Goal: Complete application form

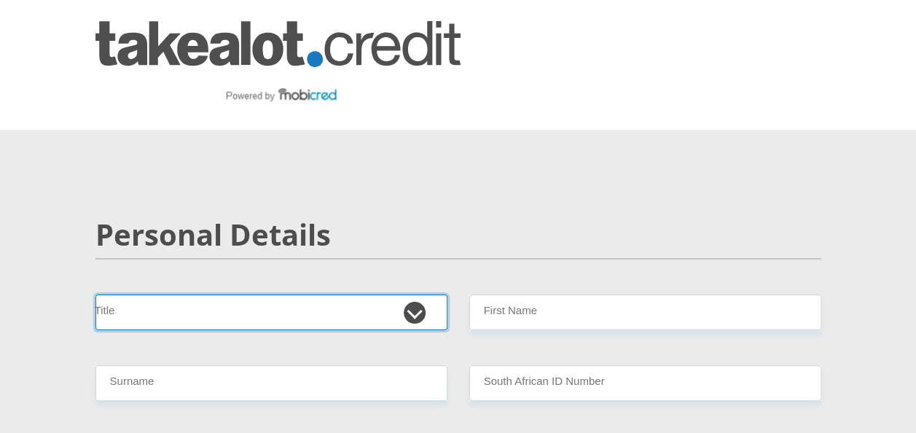
click at [418, 320] on select "Mr Ms Mrs Dr Other" at bounding box center [271, 312] width 352 height 36
select select "Mr"
click at [95, 294] on select "Mr Ms Mrs Dr Other" at bounding box center [271, 312] width 352 height 36
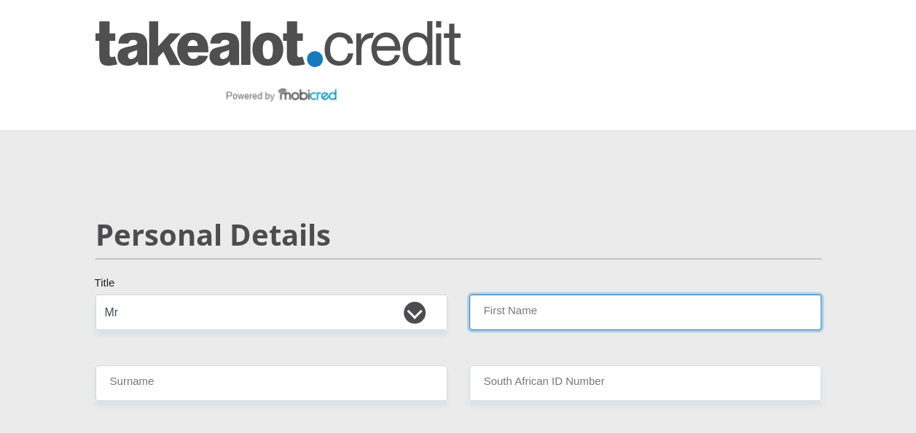
click at [491, 309] on input "First Name" at bounding box center [645, 312] width 352 height 36
type input "CAINESHAUN"
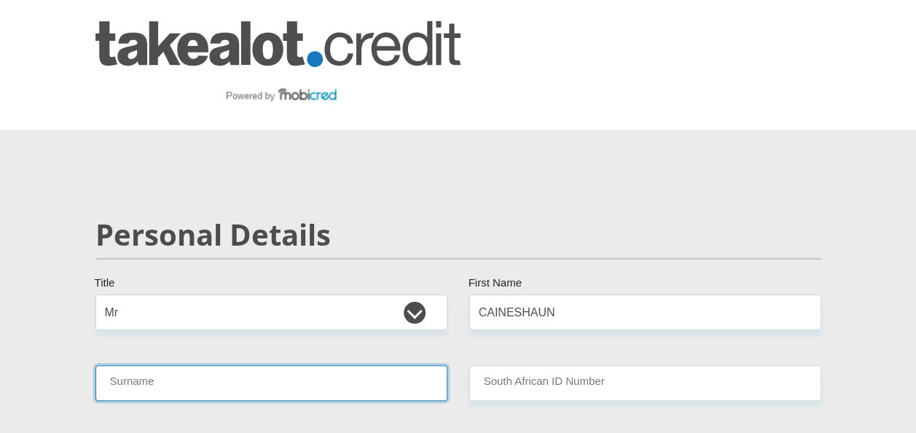
type input "MALEBE"
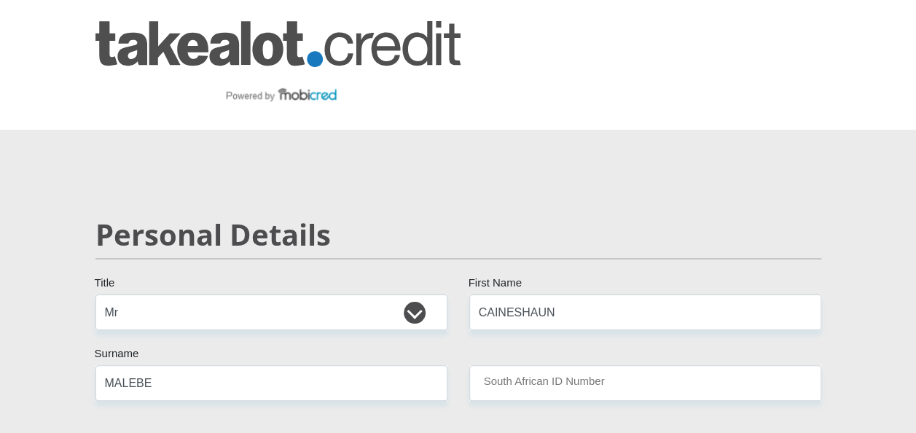
type input "8307145942083"
select select "ZAF"
type input "0734656322"
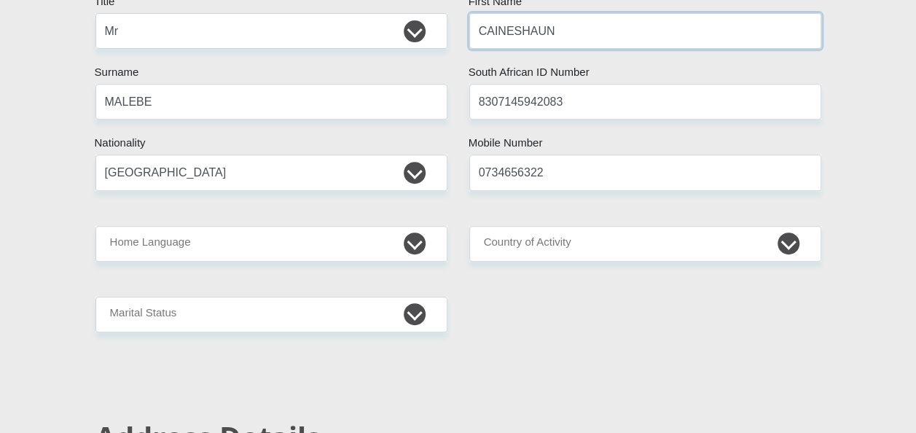
scroll to position [330, 0]
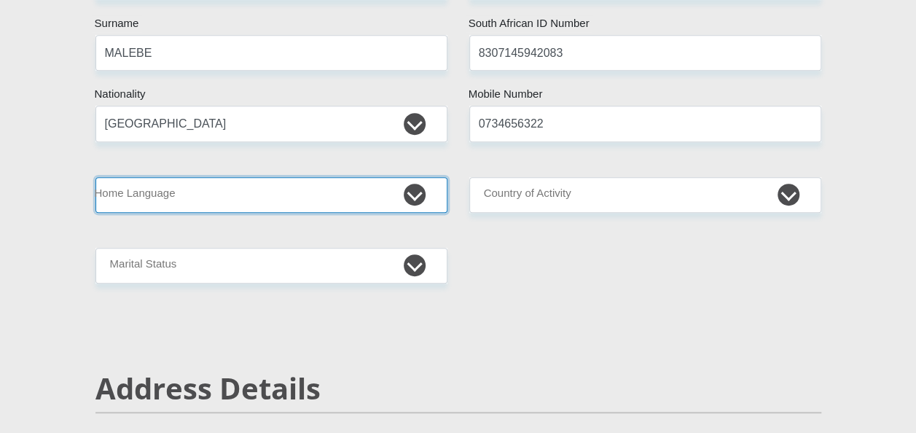
click at [418, 194] on select "Afrikaans English Sepedi South Ndebele Southern Sotho Swati Tsonga Tswana Venda…" at bounding box center [271, 195] width 352 height 36
select select "nso"
click at [95, 177] on select "Afrikaans English Sepedi South Ndebele Southern Sotho Swati Tsonga Tswana Venda…" at bounding box center [271, 195] width 352 height 36
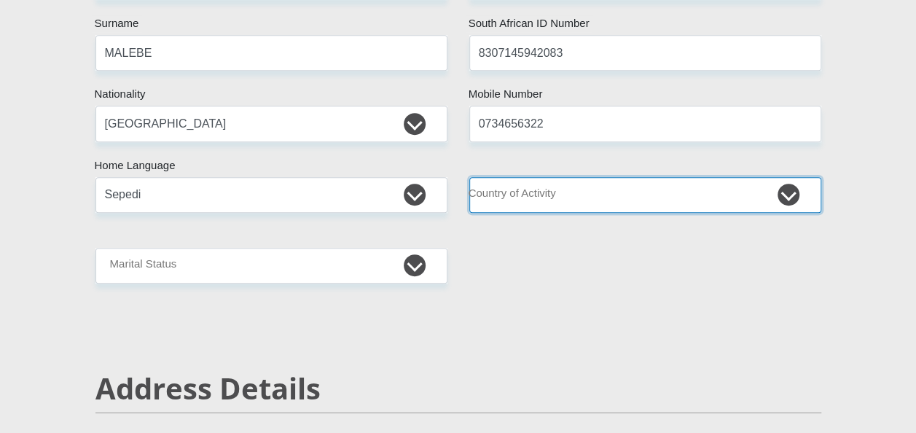
click at [689, 195] on select "South Africa Afghanistan Aland Islands Albania Algeria America Samoa American V…" at bounding box center [645, 195] width 352 height 36
select select "ZAF"
click at [469, 177] on select "South Africa Afghanistan Aland Islands Albania Algeria America Samoa American V…" at bounding box center [645, 195] width 352 height 36
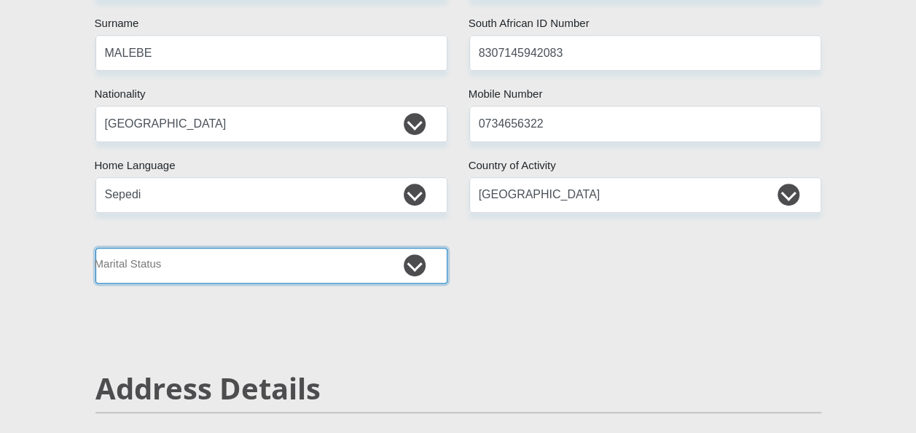
click at [411, 264] on select "Married ANC Single Divorced Widowed Married COP or Customary Law" at bounding box center [271, 266] width 352 height 36
select select "2"
click at [95, 248] on select "Married ANC Single Divorced Widowed Married COP or Customary Law" at bounding box center [271, 266] width 352 height 36
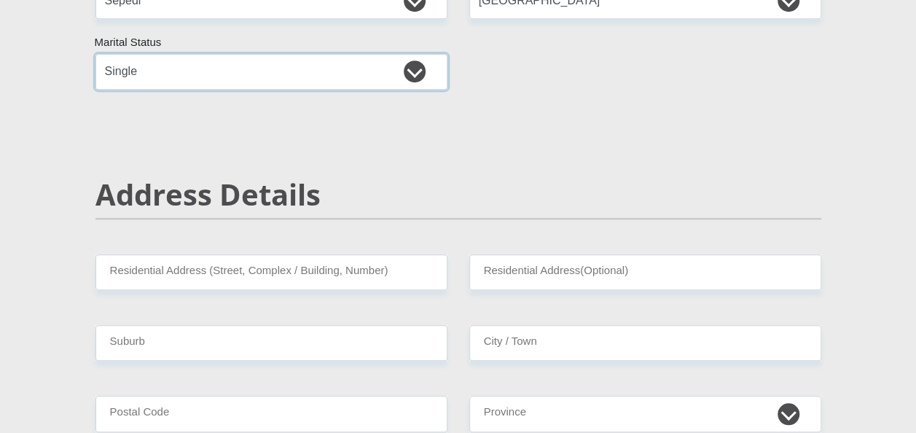
scroll to position [553, 0]
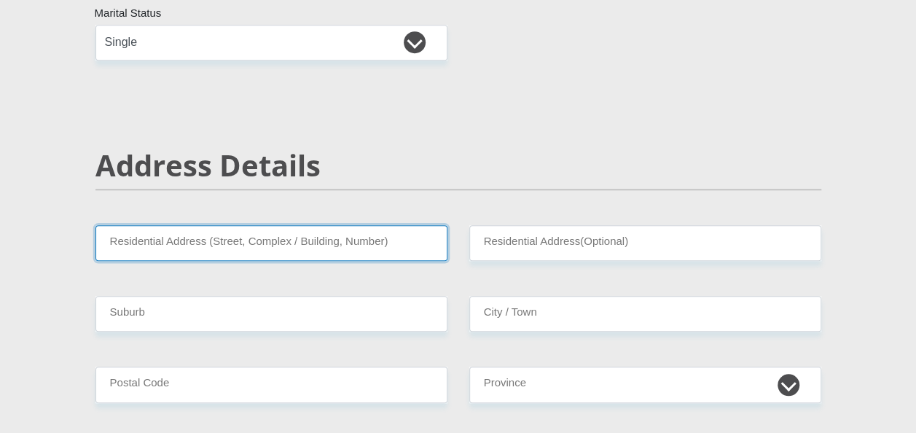
click at [319, 232] on input "Residential Address (Street, Complex / Building, Number)" at bounding box center [271, 243] width 352 height 36
type input "48 Steenbok street"
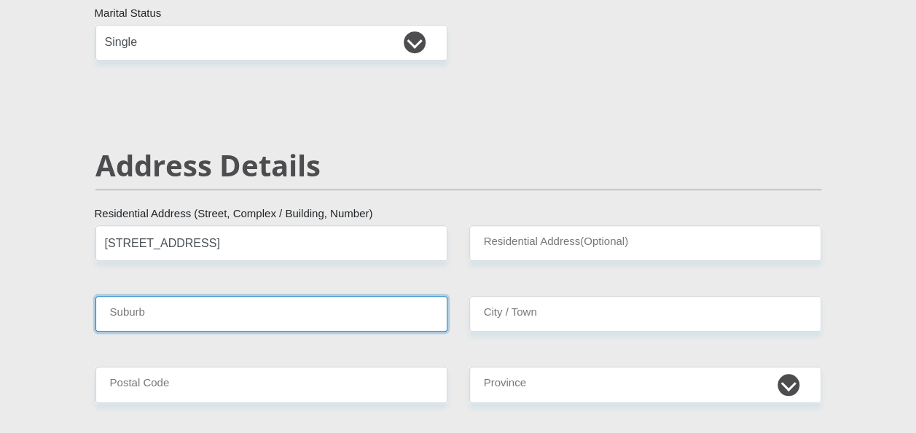
type input "Olifantsfotein"
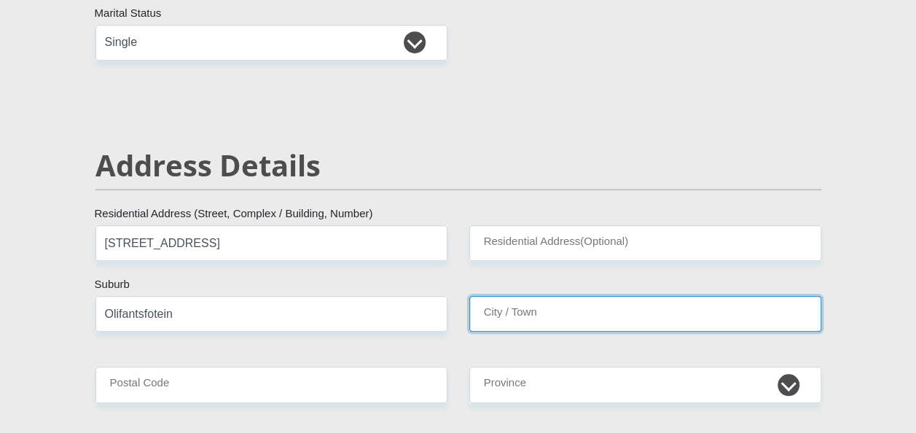
type input "Olifantsfotein"
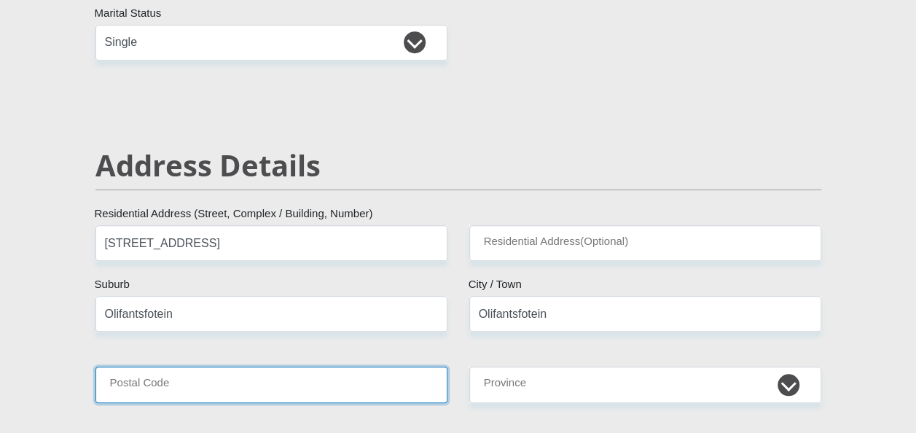
type input "1666"
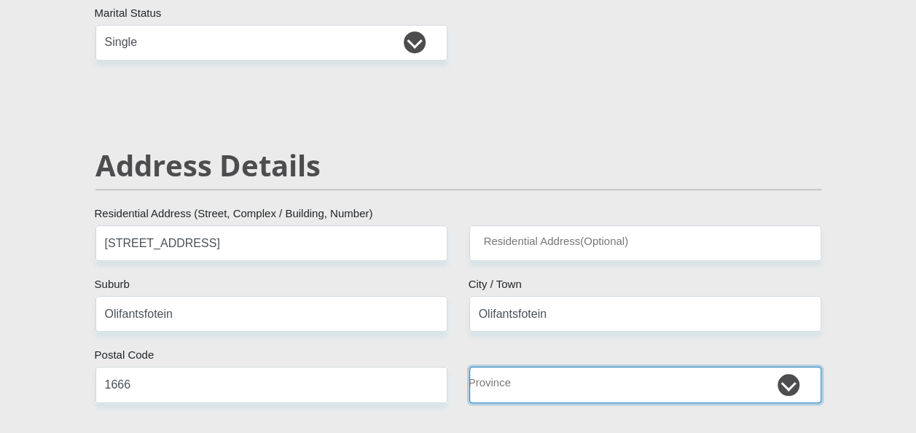
click at [790, 383] on select "Eastern Cape Free State Gauteng KwaZulu-Natal Limpopo Mpumalanga Northern Cape …" at bounding box center [645, 385] width 352 height 36
select select "Gauteng"
click at [469, 367] on select "Eastern Cape Free State Gauteng KwaZulu-Natal Limpopo Mpumalanga Northern Cape …" at bounding box center [645, 385] width 352 height 36
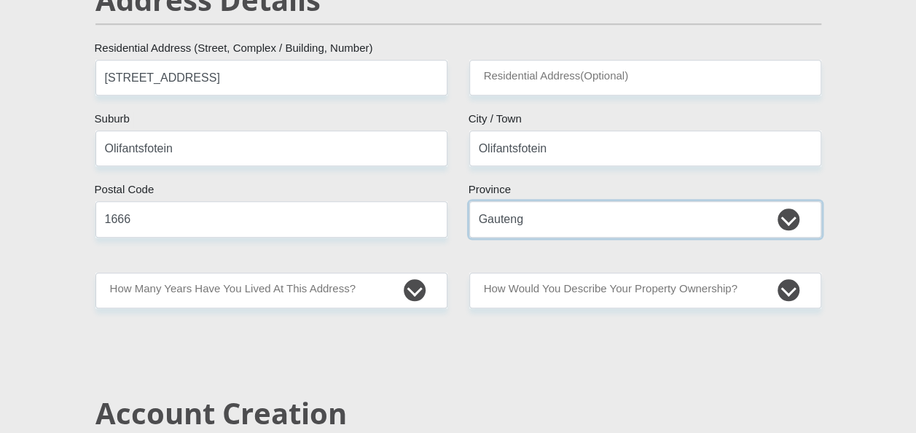
scroll to position [737, 0]
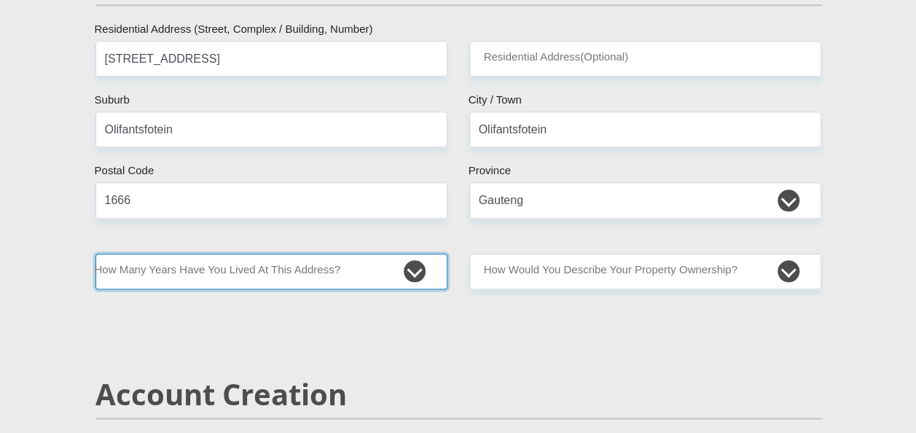
click at [412, 267] on select "less than 1 year 1-3 years 3-5 years 5+ years" at bounding box center [271, 272] width 352 height 36
select select "5"
click at [95, 254] on select "less than 1 year 1-3 years 3-5 years 5+ years" at bounding box center [271, 272] width 352 height 36
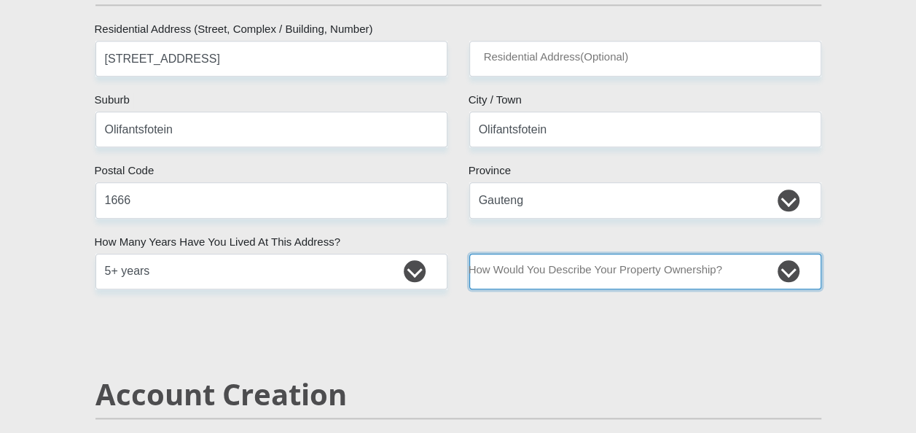
click at [783, 268] on select "Owned Rented Family Owned Company Dwelling" at bounding box center [645, 272] width 352 height 36
select select "Rented"
click at [469, 254] on select "Owned Rented Family Owned Company Dwelling" at bounding box center [645, 272] width 352 height 36
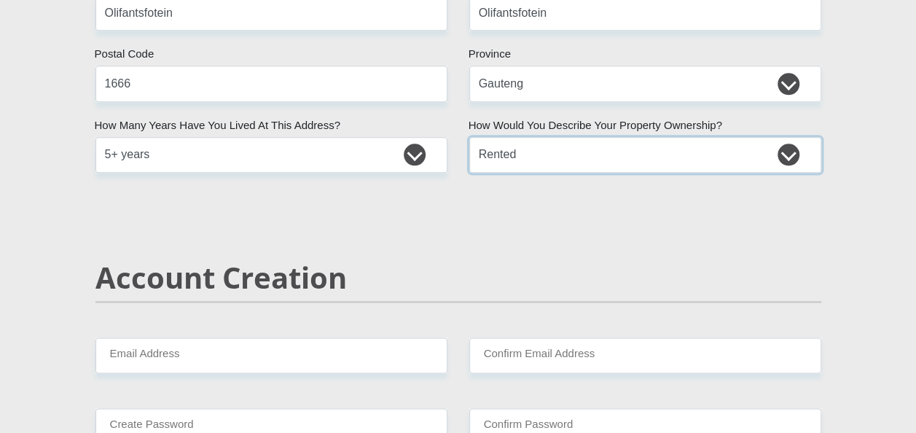
scroll to position [874, 0]
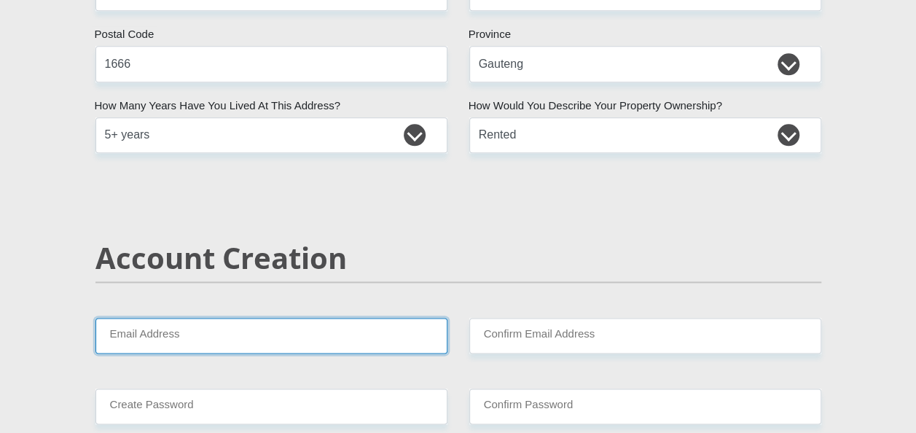
click at [195, 328] on input "Email Address" at bounding box center [271, 336] width 352 height 36
type input "malebecs33@gmail.com"
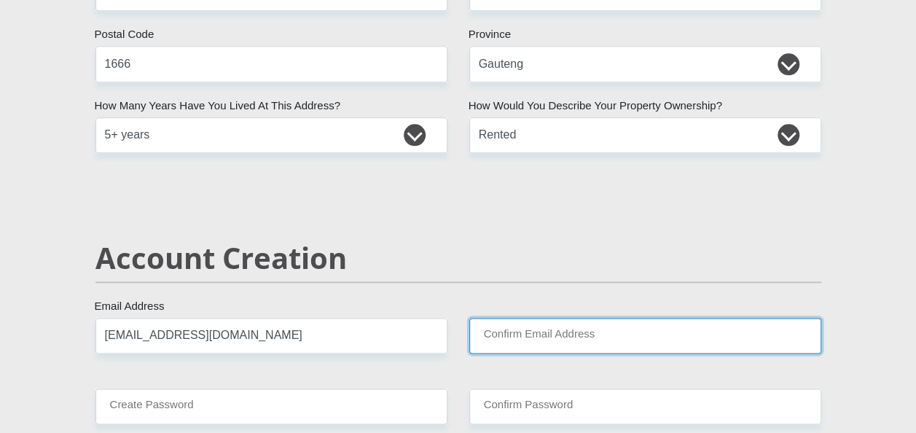
type input "malebecs33@gmail.com"
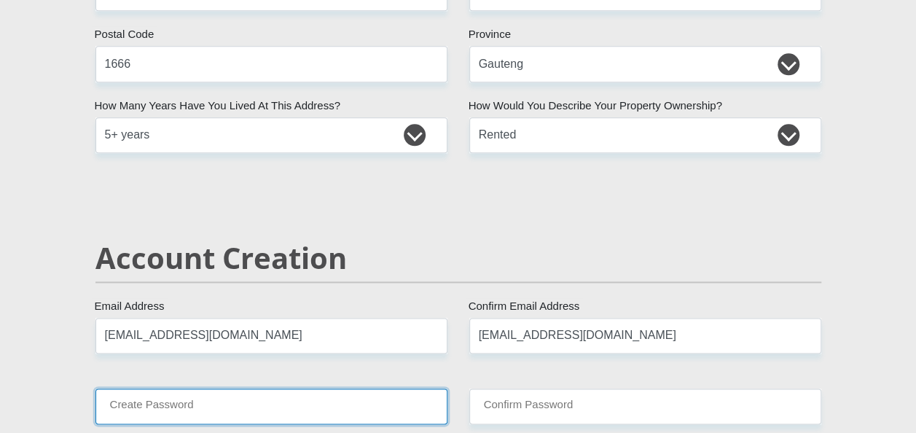
click at [286, 401] on input "Create Password" at bounding box center [271, 406] width 352 height 36
type input "Lesedi@123"
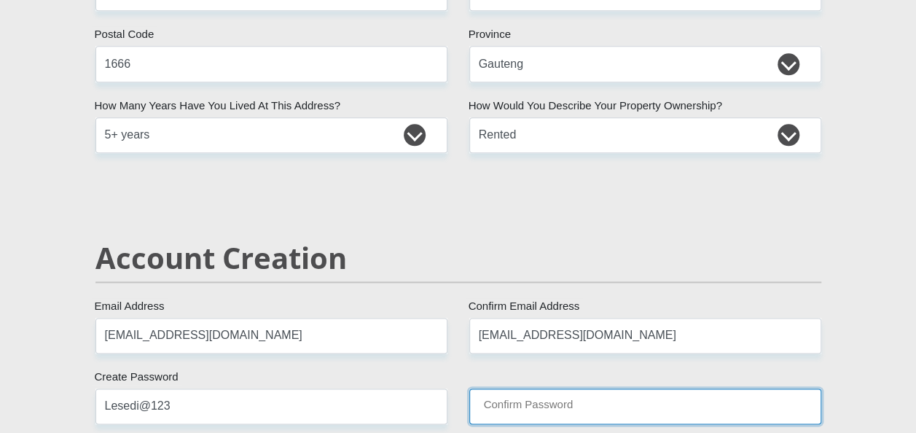
click at [541, 401] on input "Confirm Password" at bounding box center [645, 406] width 352 height 36
type input "Lesedi@123"
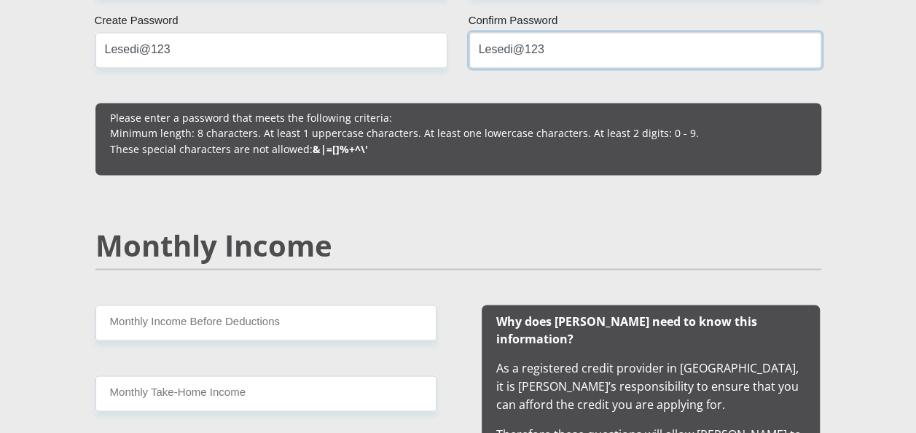
scroll to position [1243, 0]
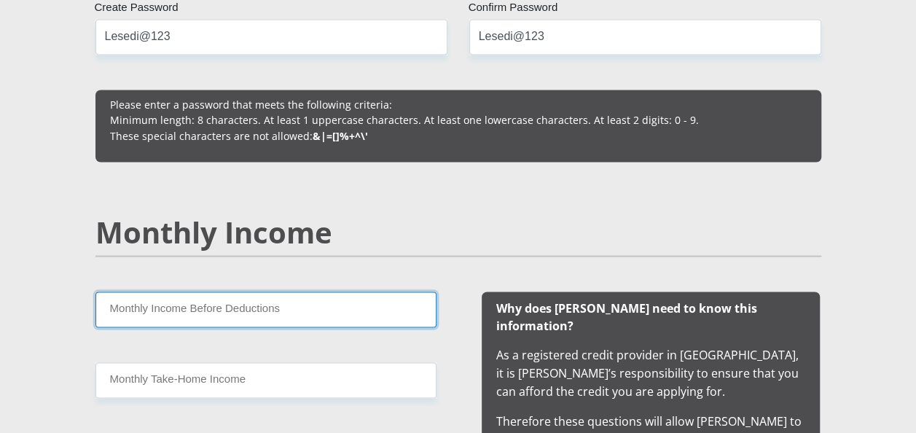
click at [265, 307] on input "Monthly Income Before Deductions" at bounding box center [265, 309] width 341 height 36
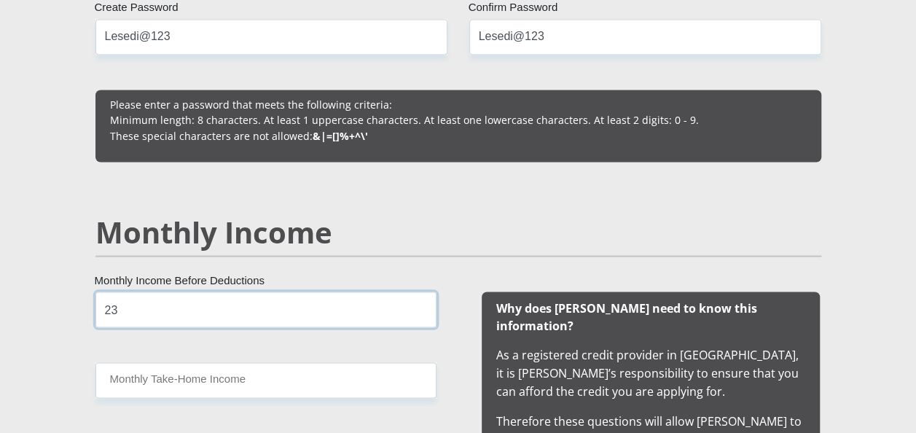
type input "2"
click at [459, 337] on div "Why does Mobicred need to know this information? As a registered credit provide…" at bounding box center [650, 406] width 385 height 230
click at [149, 313] on input "235" at bounding box center [265, 309] width 341 height 36
type input "23515"
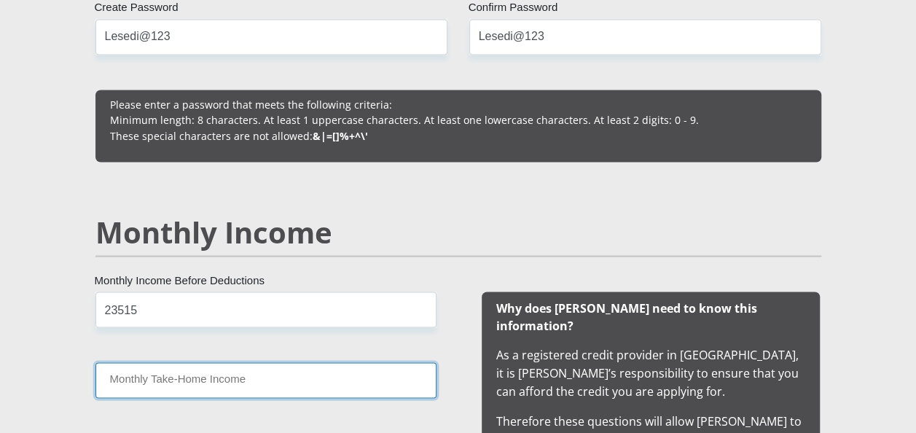
click at [133, 385] on input "Monthly Take-Home Income" at bounding box center [265, 380] width 341 height 36
type input "20242"
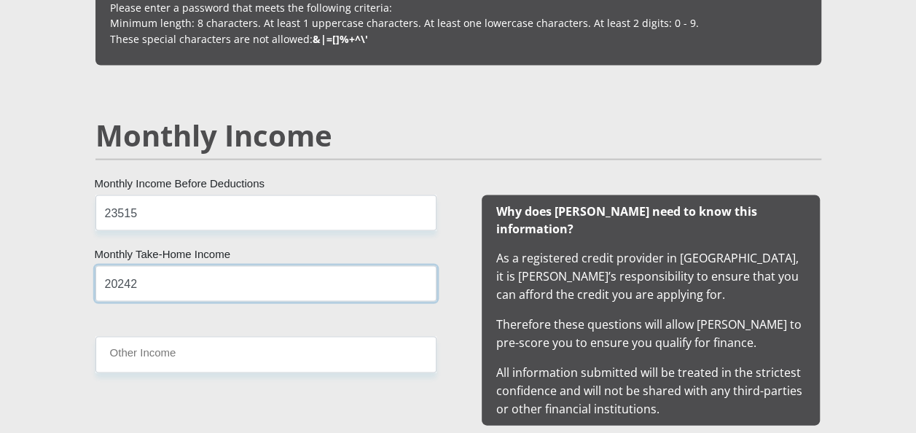
scroll to position [1369, 0]
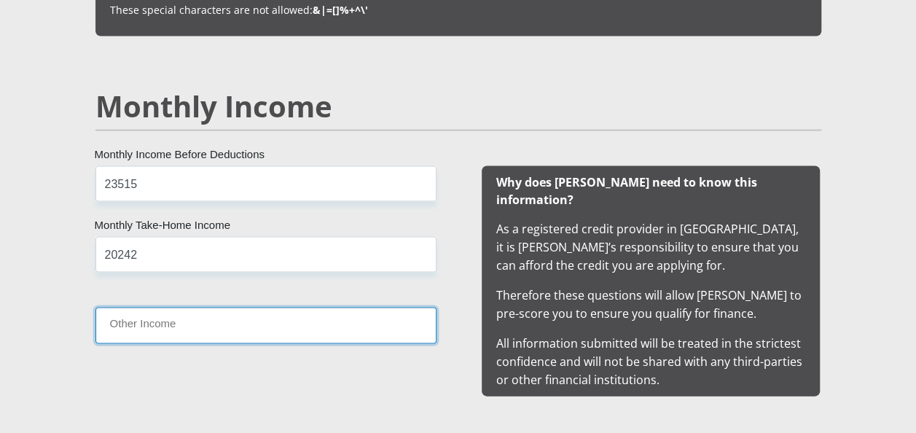
click at [171, 318] on input "Other Income" at bounding box center [265, 325] width 341 height 36
type input "6"
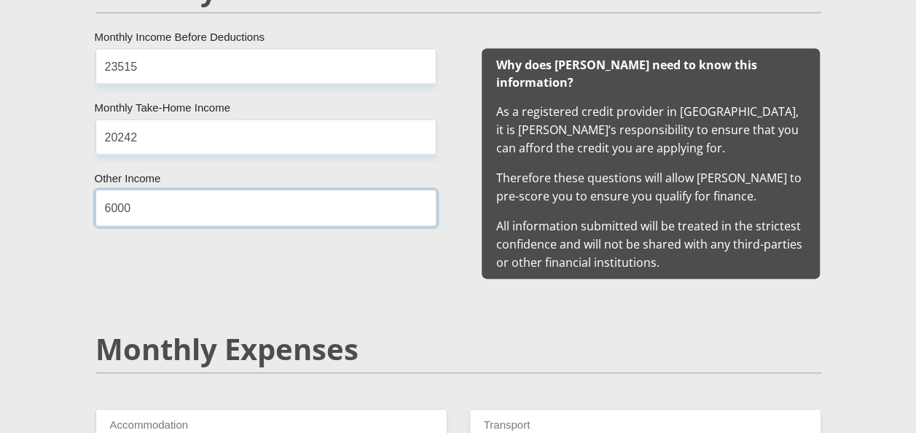
scroll to position [1515, 0]
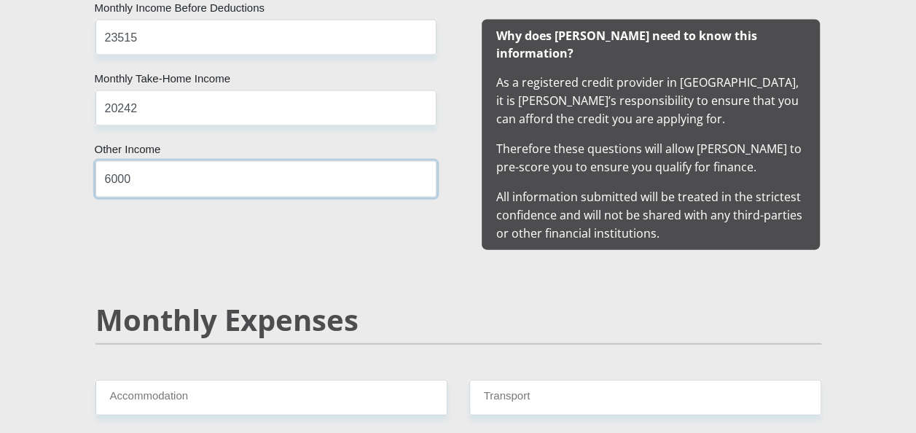
type input "6000"
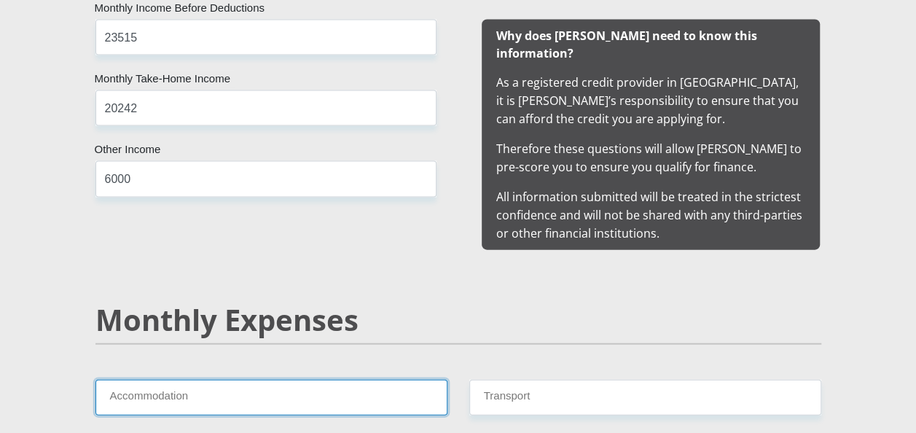
click at [354, 380] on input "Accommodation" at bounding box center [271, 398] width 352 height 36
type input "2000"
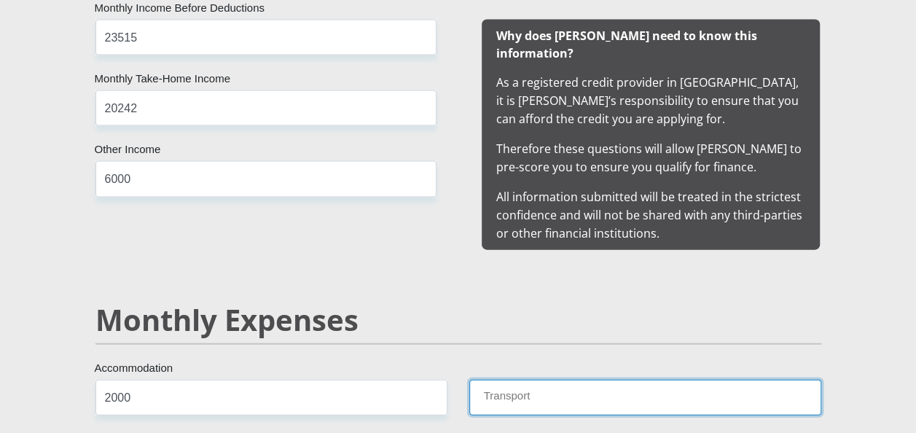
click at [538, 385] on input "Transport" at bounding box center [645, 398] width 352 height 36
type input "1000"
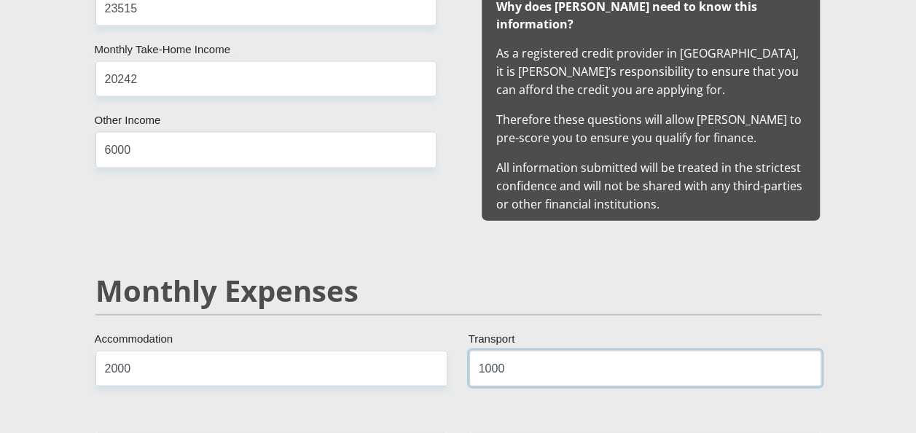
scroll to position [1651, 0]
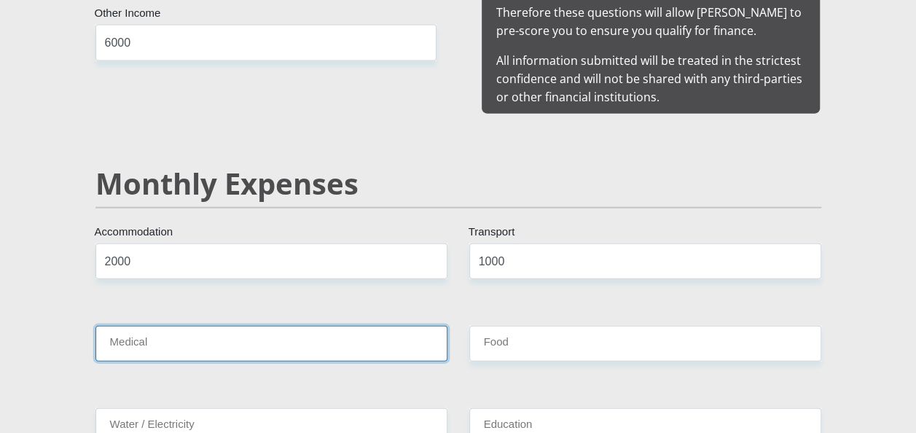
click at [220, 326] on input "Medical" at bounding box center [271, 344] width 352 height 36
type input "0"
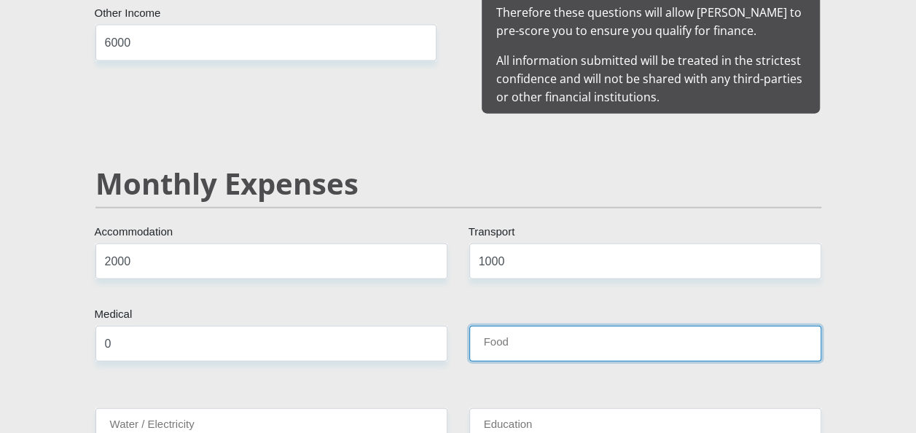
click at [512, 326] on input "Food" at bounding box center [645, 344] width 352 height 36
type input "500"
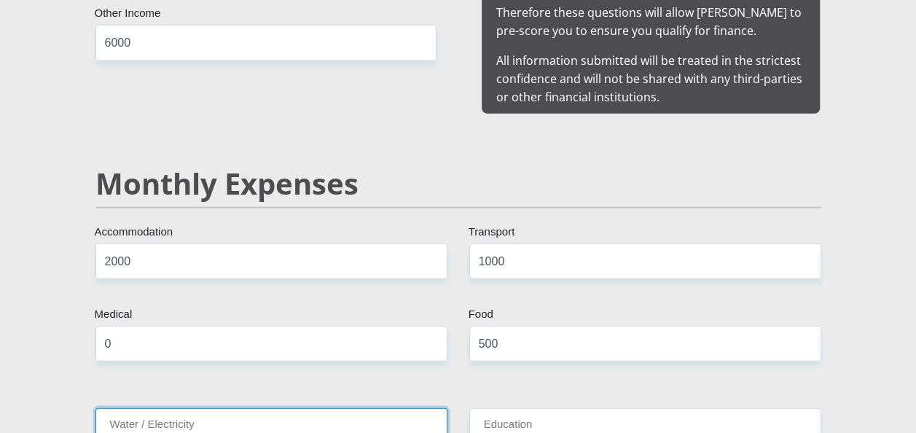
click at [273, 415] on input "Water / Electricity" at bounding box center [271, 426] width 352 height 36
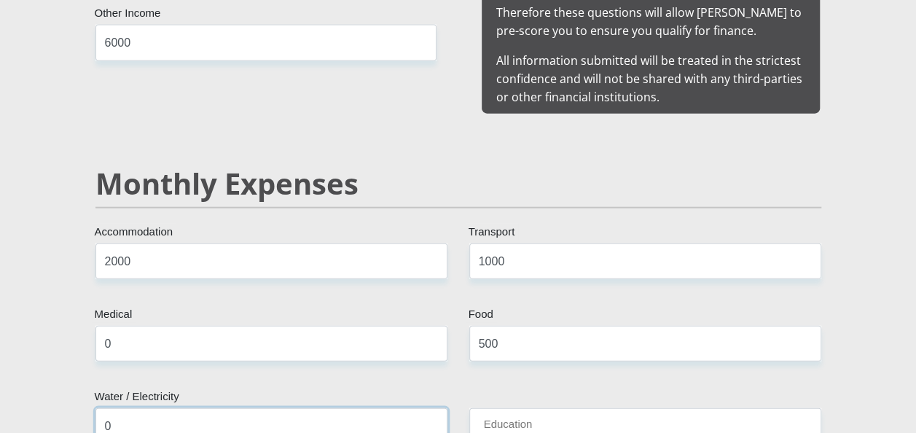
type input "0"
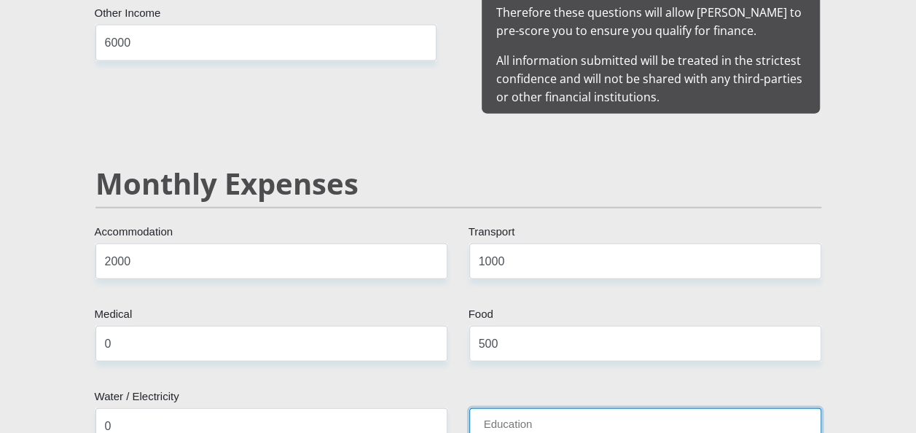
click at [495, 414] on input "Education" at bounding box center [645, 426] width 352 height 36
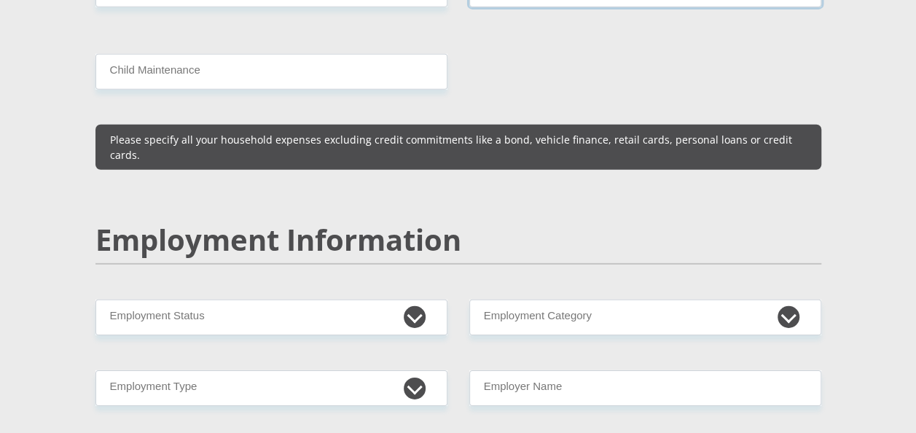
scroll to position [2098, 0]
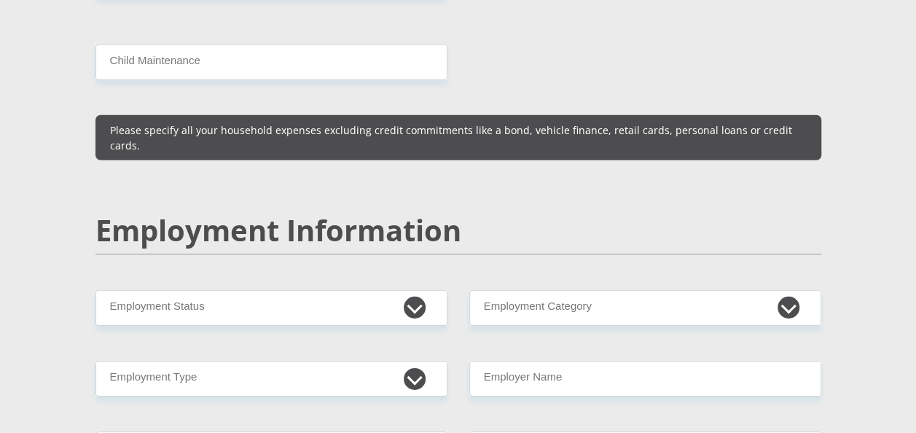
type input "0"
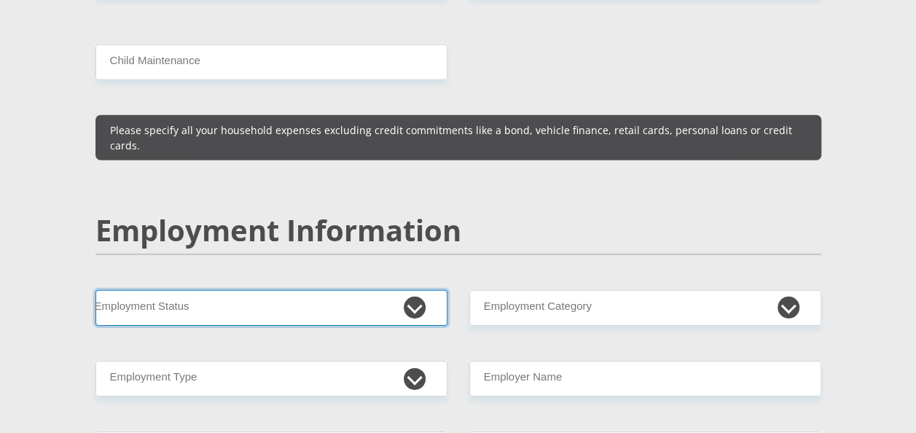
click at [413, 290] on select "Permanent/Full-time Part-time/Casual Contract Worker Self-Employed Housewife Re…" at bounding box center [271, 308] width 352 height 36
select select "1"
click at [95, 290] on select "Permanent/Full-time Part-time/Casual Contract Worker Self-Employed Housewife Re…" at bounding box center [271, 308] width 352 height 36
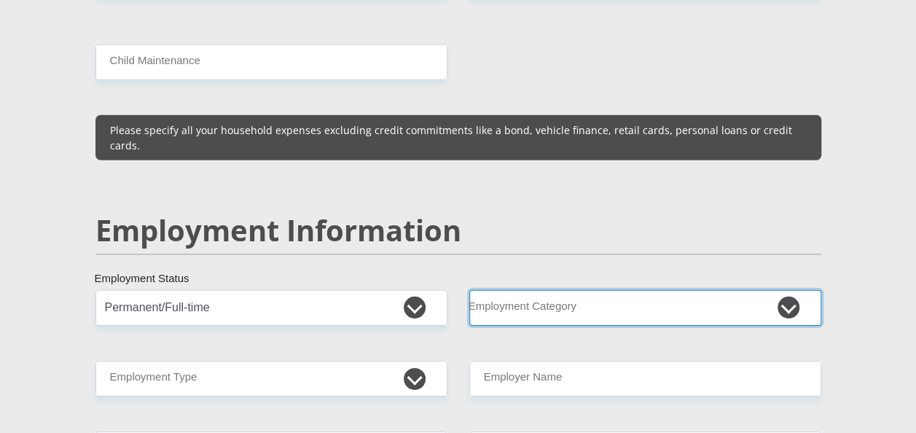
click at [780, 290] on select "AGRICULTURE ALCOHOL & TOBACCO CONSTRUCTION MATERIALS METALLURGY EQUIPMENT FOR R…" at bounding box center [645, 308] width 352 height 36
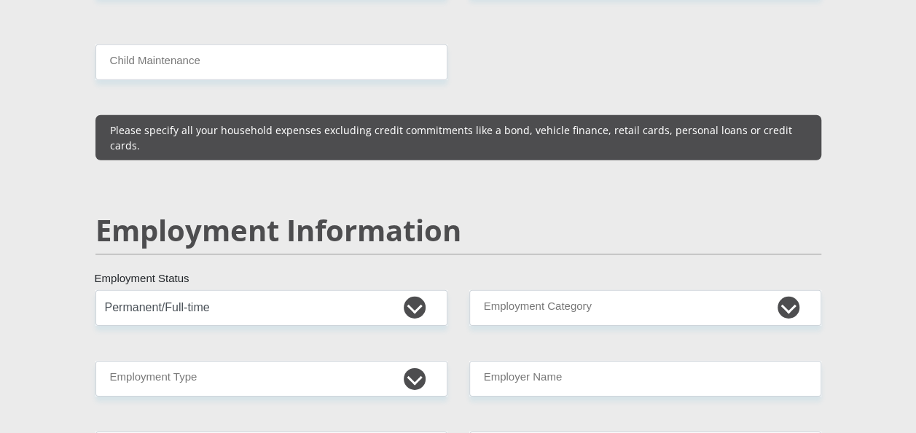
click at [834, 65] on div "Personal Details Mr Ms Mrs Dr Other Title CAINESHAUN First Name MALEBE Surname …" at bounding box center [458, 285] width 831 height 4402
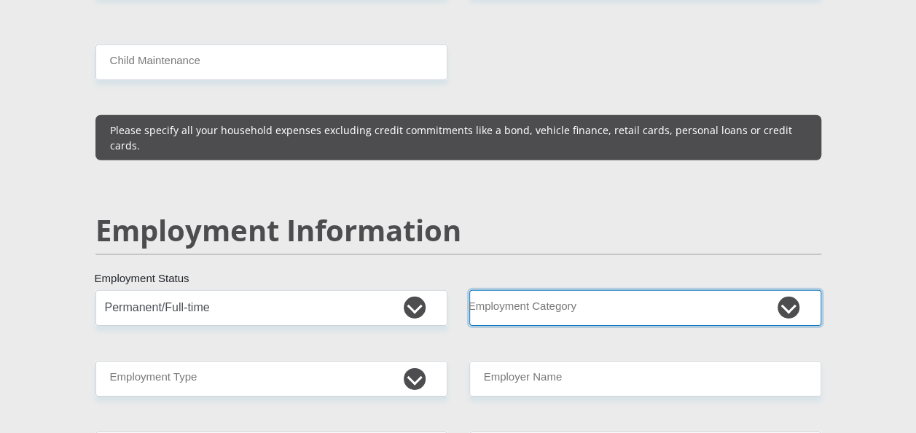
click at [788, 290] on select "AGRICULTURE ALCOHOL & TOBACCO CONSTRUCTION MATERIALS METALLURGY EQUIPMENT FOR R…" at bounding box center [645, 308] width 352 height 36
select select "28"
click at [469, 290] on select "AGRICULTURE ALCOHOL & TOBACCO CONSTRUCTION MATERIALS METALLURGY EQUIPMENT FOR R…" at bounding box center [645, 308] width 352 height 36
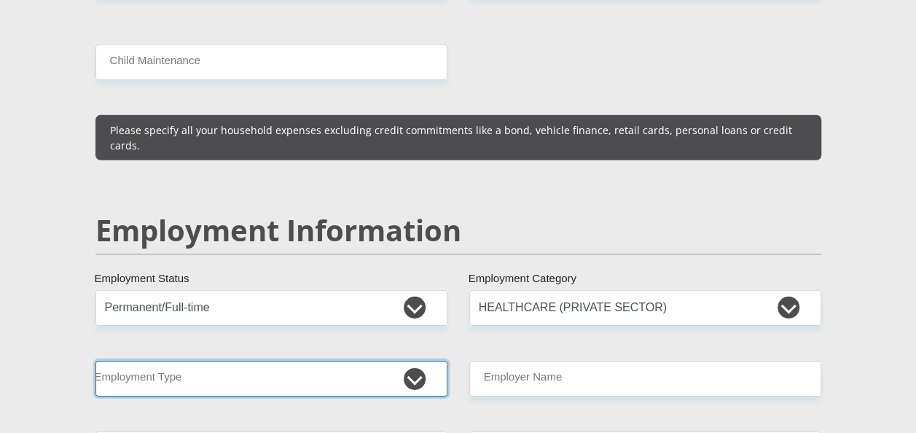
click at [421, 361] on select "College/Lecturer Craft Seller Creative Driver Executive Farmer Forces - Non Com…" at bounding box center [271, 379] width 352 height 36
select select "Semi-Professional Worker"
click at [95, 361] on select "College/Lecturer Craft Seller Creative Driver Executive Farmer Forces - Non Com…" at bounding box center [271, 379] width 352 height 36
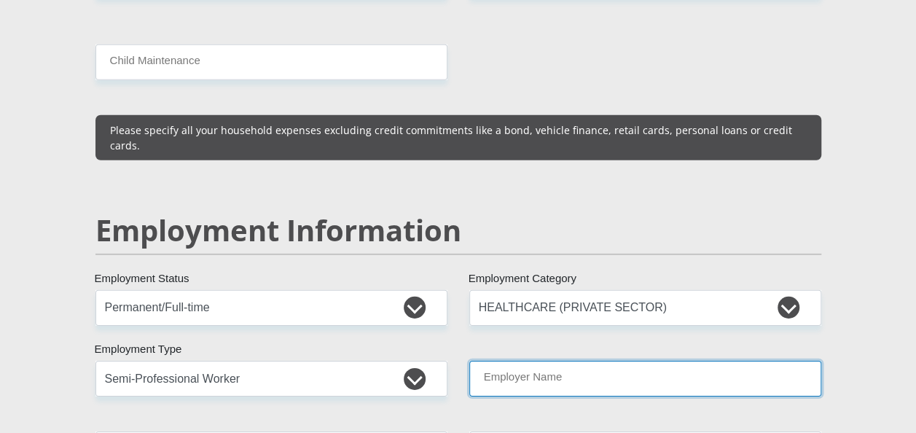
click at [602, 361] on input "Employer Name" at bounding box center [645, 379] width 352 height 36
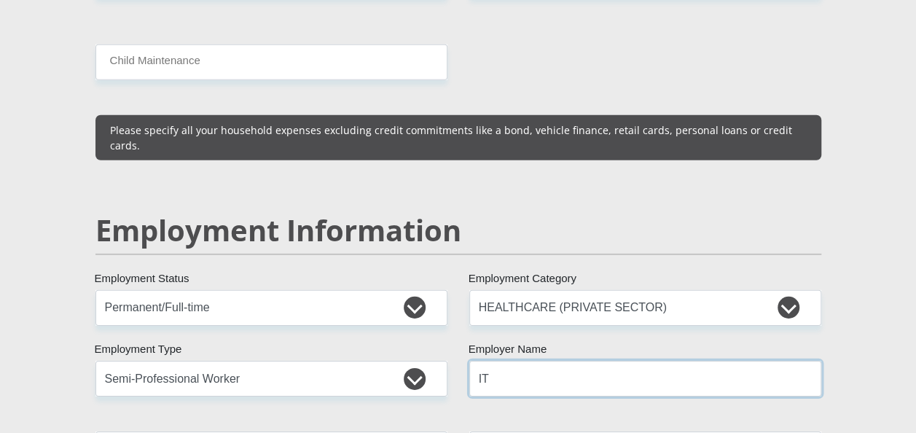
click at [595, 361] on input "IT" at bounding box center [645, 379] width 352 height 36
type input "ITTHYNK"
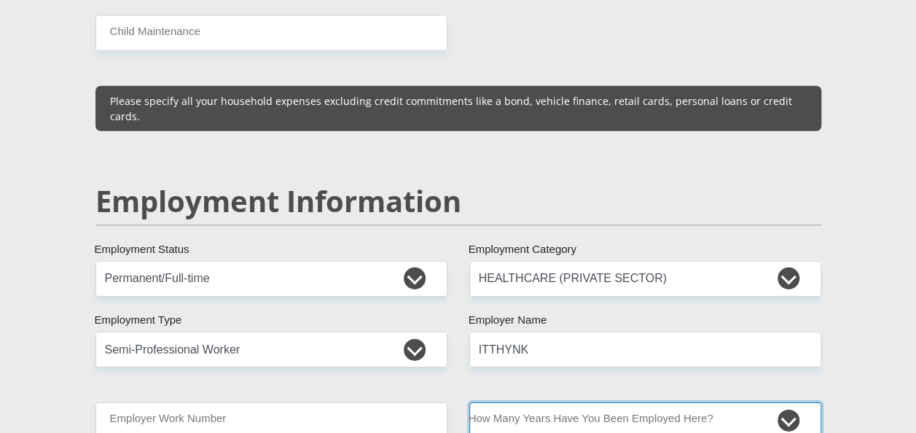
click at [791, 402] on select "less than 1 year 1-3 years 3-5 years 5+ years" at bounding box center [645, 420] width 352 height 36
select select "60"
click at [469, 402] on select "less than 1 year 1-3 years 3-5 years 5+ years" at bounding box center [645, 420] width 352 height 36
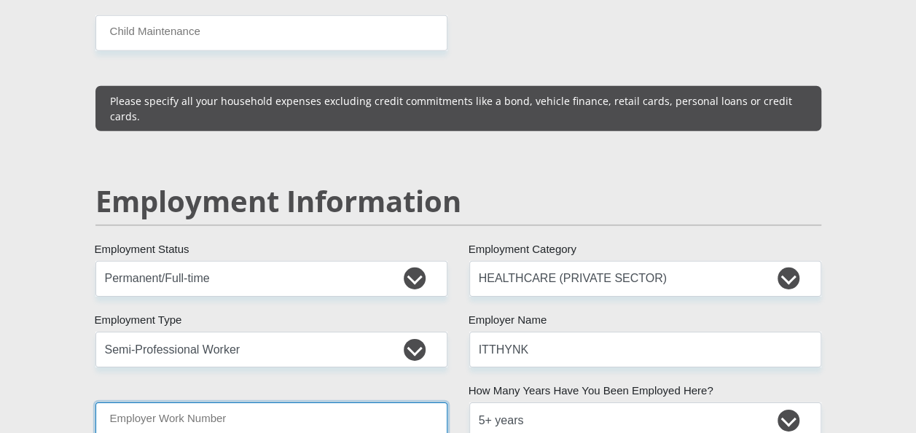
click at [324, 402] on input "Employer Work Number" at bounding box center [271, 420] width 352 height 36
type input "0123665041"
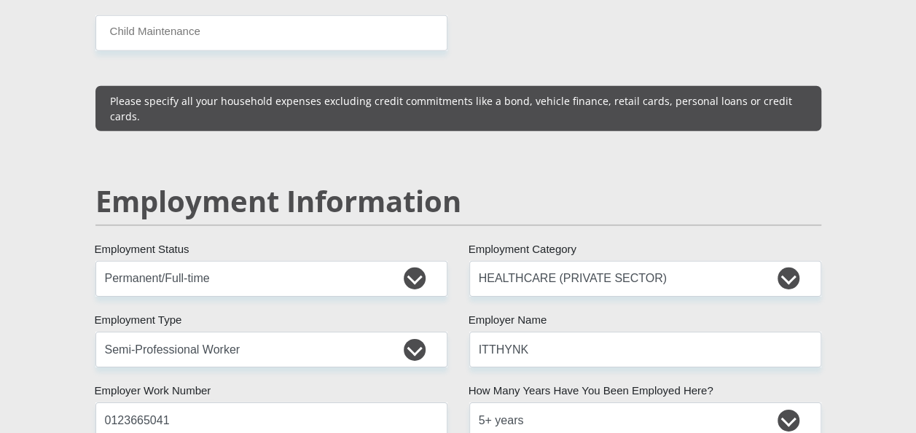
type input "L"
type input "Malebe"
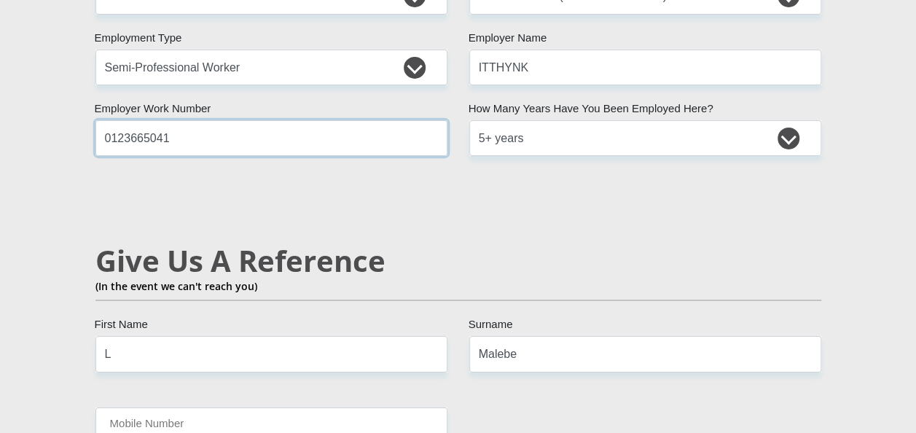
scroll to position [2438, 0]
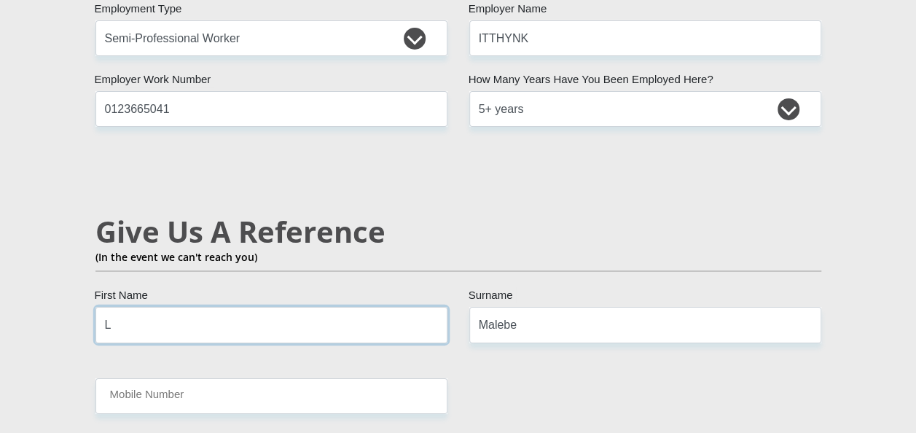
click at [159, 307] on input "L" at bounding box center [271, 325] width 352 height 36
type input "Mmmatshepo"
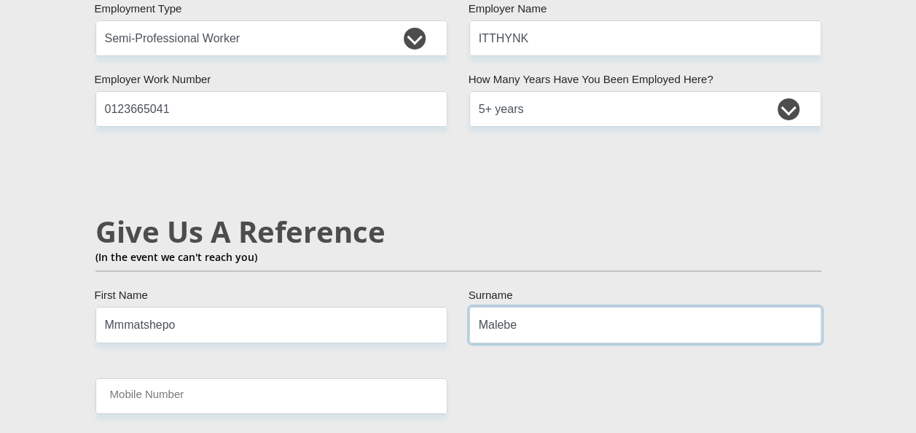
click at [517, 307] on input "Malebe" at bounding box center [645, 325] width 352 height 36
type input "Malope"
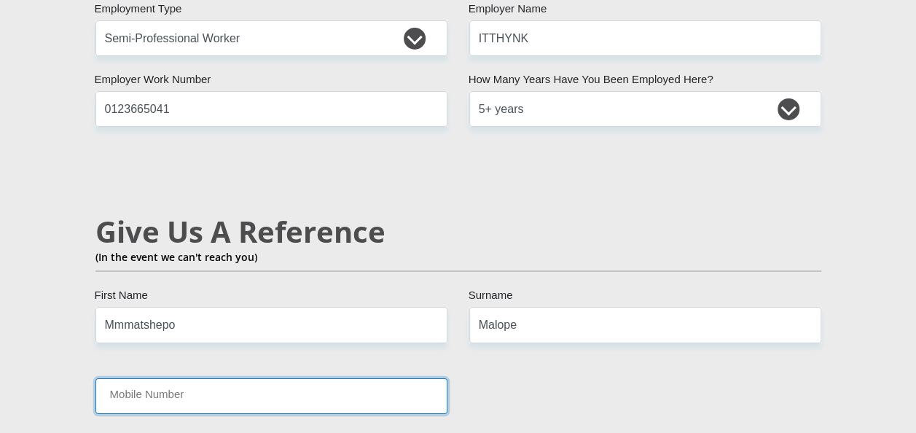
click at [207, 378] on input "Mobile Number" at bounding box center [271, 396] width 352 height 36
type input "0836639320"
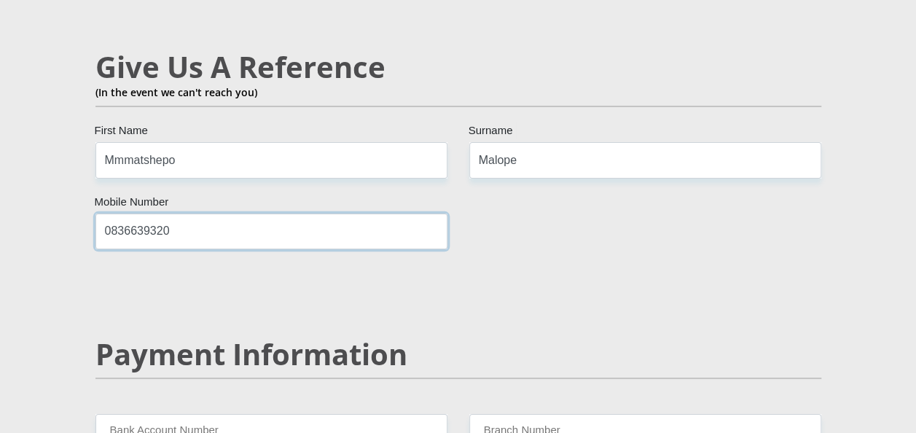
scroll to position [2671, 0]
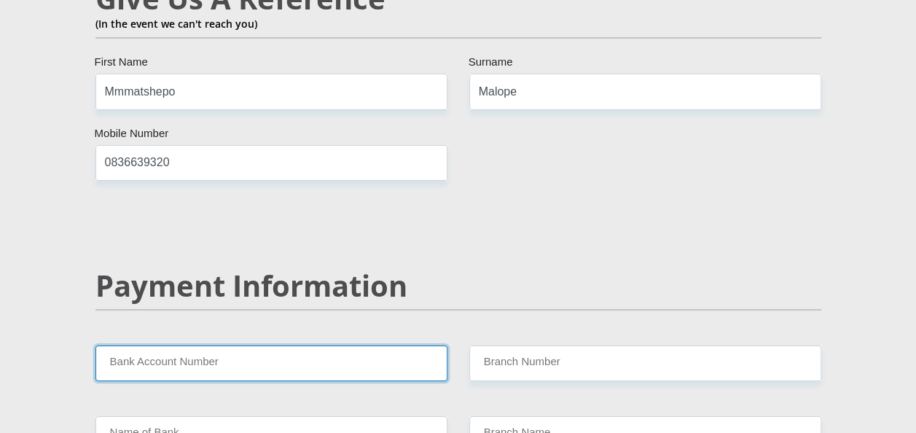
click at [312, 345] on input "Bank Account Number" at bounding box center [271, 363] width 352 height 36
type input "1312983912"
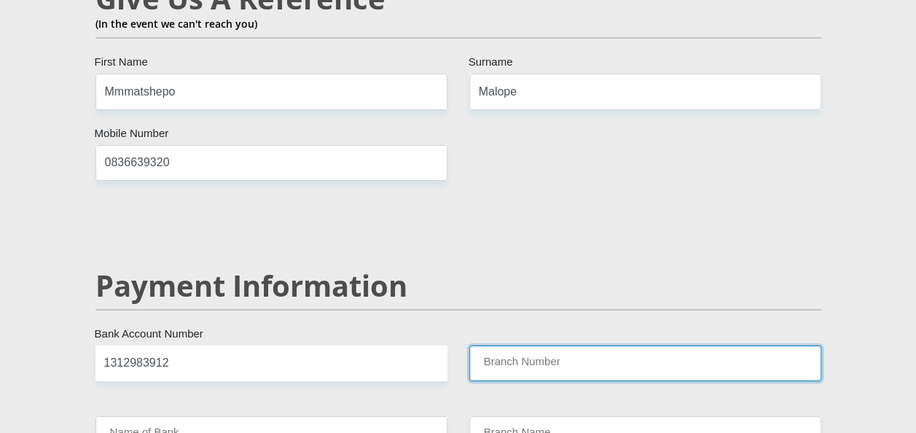
click at [503, 345] on input "Branch Number" at bounding box center [645, 363] width 352 height 36
type input "470010"
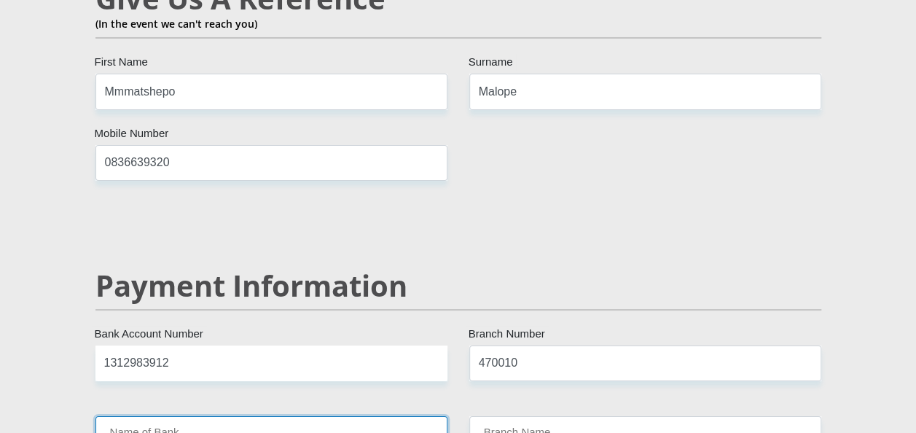
click at [270, 416] on input "Name of Bank" at bounding box center [271, 434] width 352 height 36
type input "CAPITEC BANK LIMITED"
type input "CAPITEC BANK CPC"
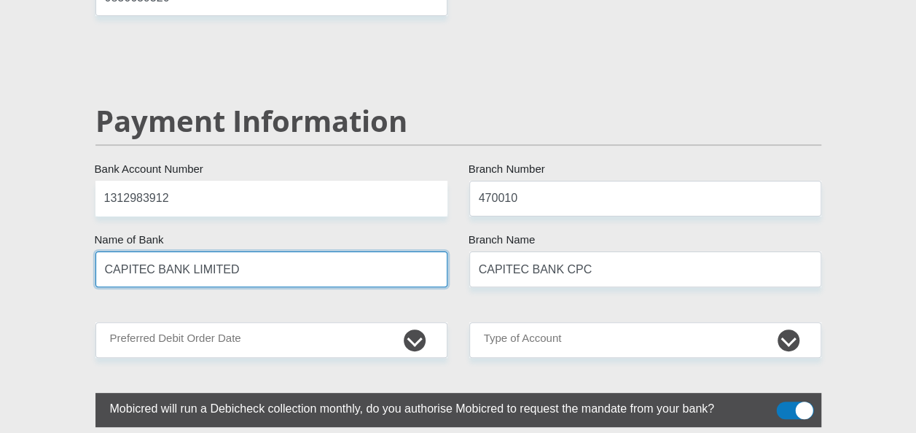
scroll to position [2894, 0]
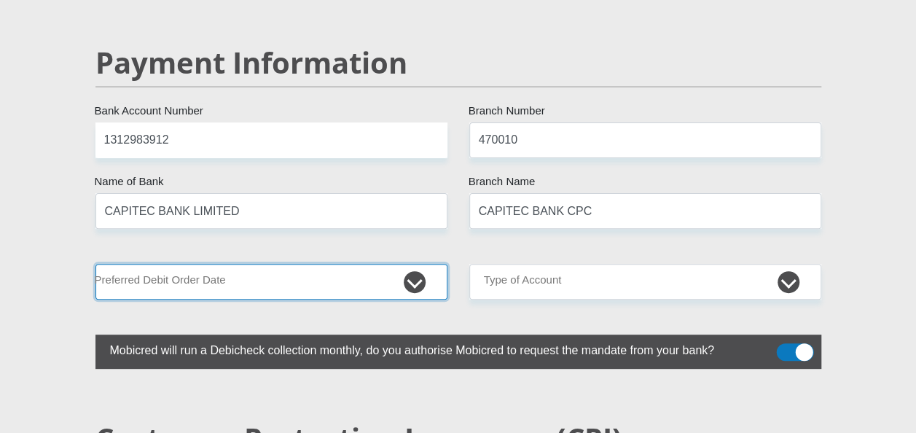
click at [418, 264] on select "1st 2nd 3rd 4th 5th 7th 18th 19th 20th 21st 22nd 23rd 24th 25th 26th 27th 28th …" at bounding box center [271, 282] width 352 height 36
select select "30"
click at [95, 264] on select "1st 2nd 3rd 4th 5th 7th 18th 19th 20th 21st 22nd 23rd 24th 25th 26th 27th 28th …" at bounding box center [271, 282] width 352 height 36
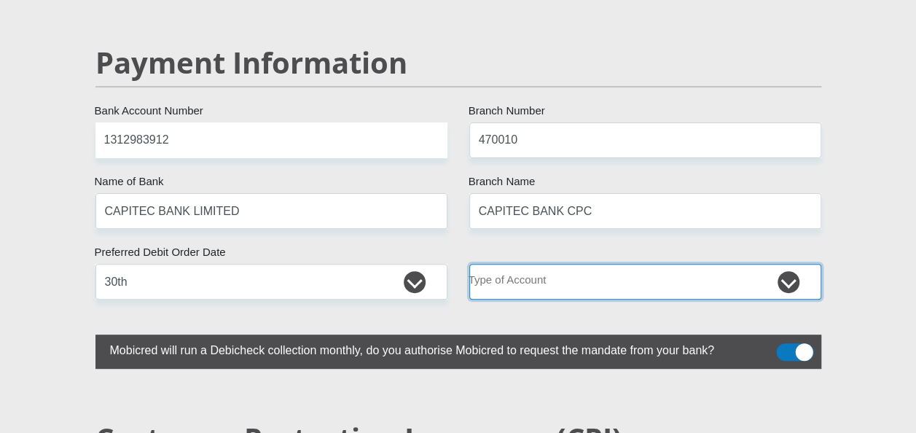
click at [790, 264] on select "Cheque Savings" at bounding box center [645, 282] width 352 height 36
select select "SAV"
click at [469, 264] on select "Cheque Savings" at bounding box center [645, 282] width 352 height 36
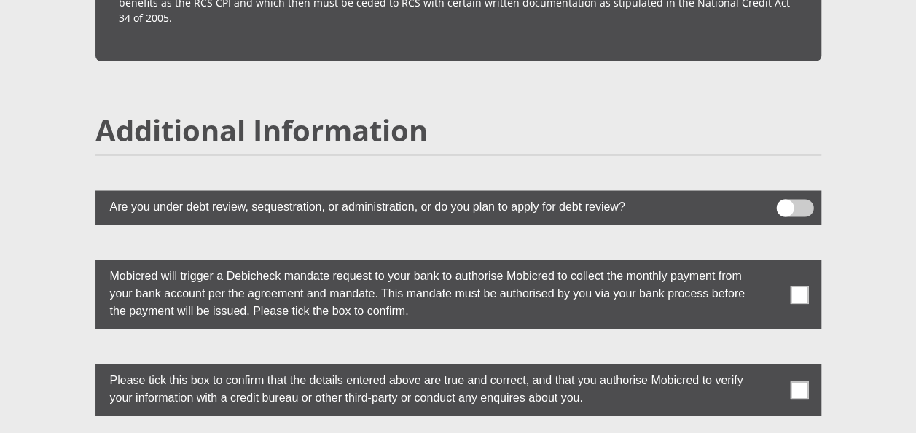
scroll to position [3992, 0]
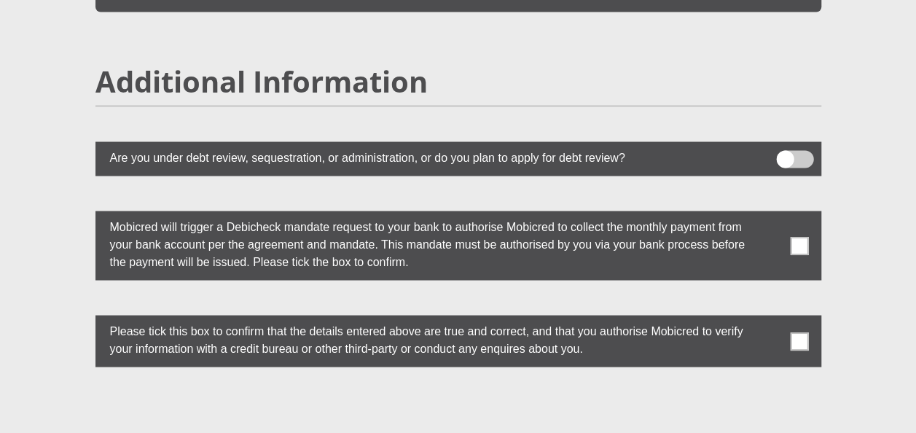
click at [800, 236] on span at bounding box center [799, 245] width 18 height 18
click at [770, 214] on input "checkbox" at bounding box center [770, 214] width 0 height 0
click at [806, 332] on span at bounding box center [799, 341] width 18 height 18
click at [770, 318] on input "checkbox" at bounding box center [770, 318] width 0 height 0
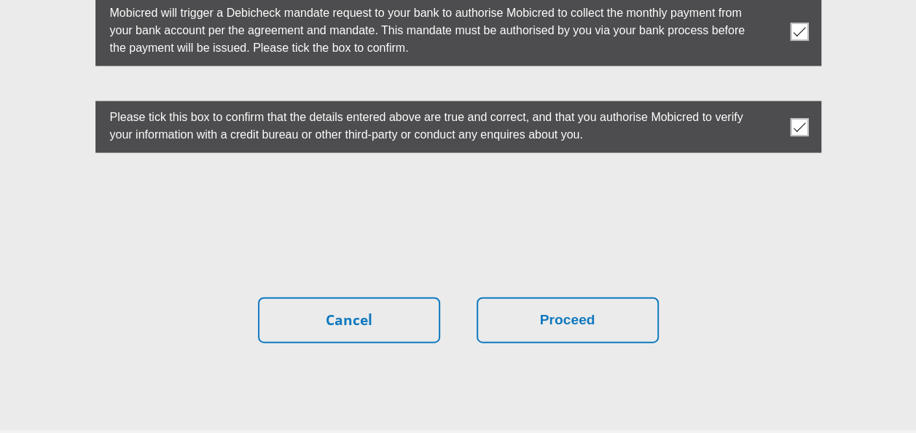
scroll to position [4216, 0]
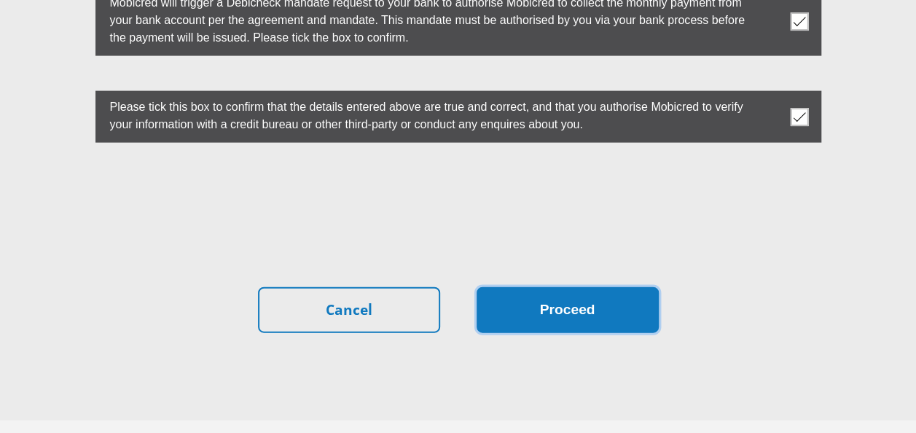
click at [586, 287] on button "Proceed" at bounding box center [568, 310] width 182 height 46
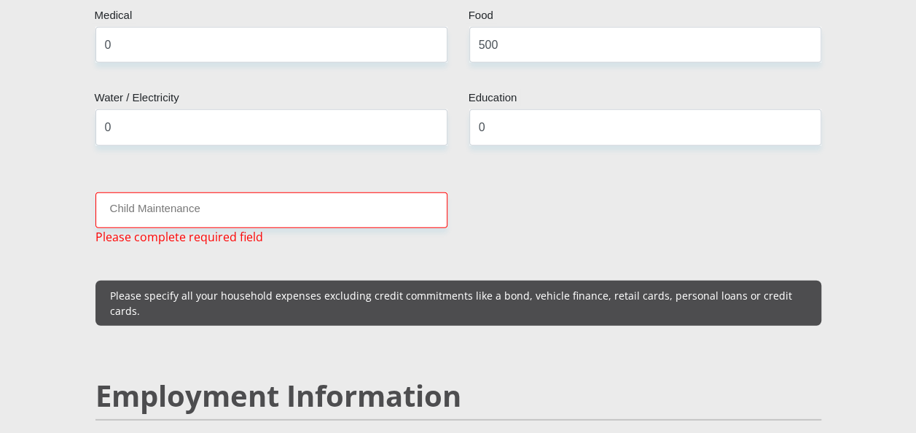
scroll to position [1939, 0]
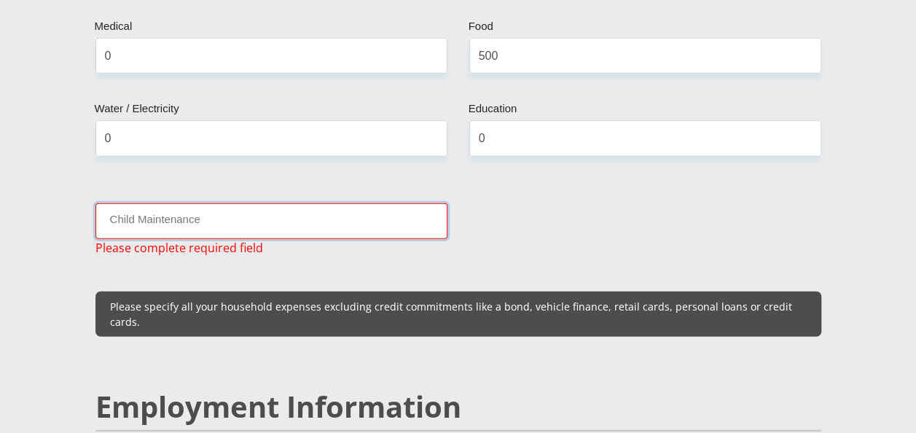
click at [198, 203] on input "Child Maintenance" at bounding box center [271, 221] width 352 height 36
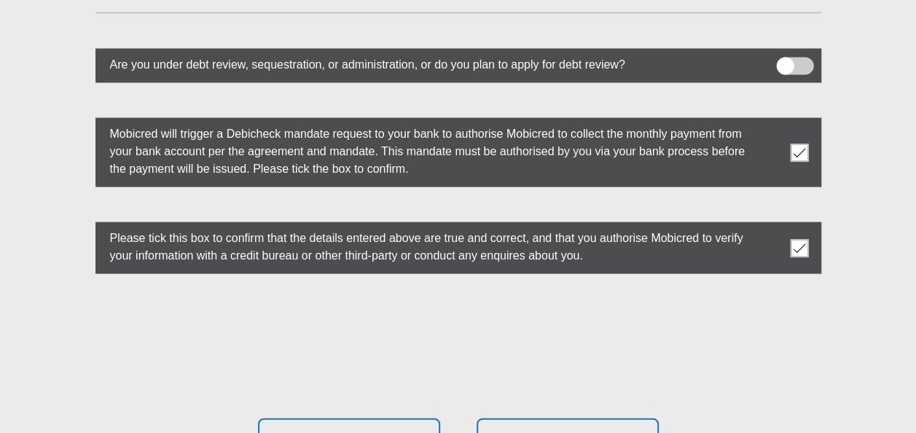
scroll to position [4173, 0]
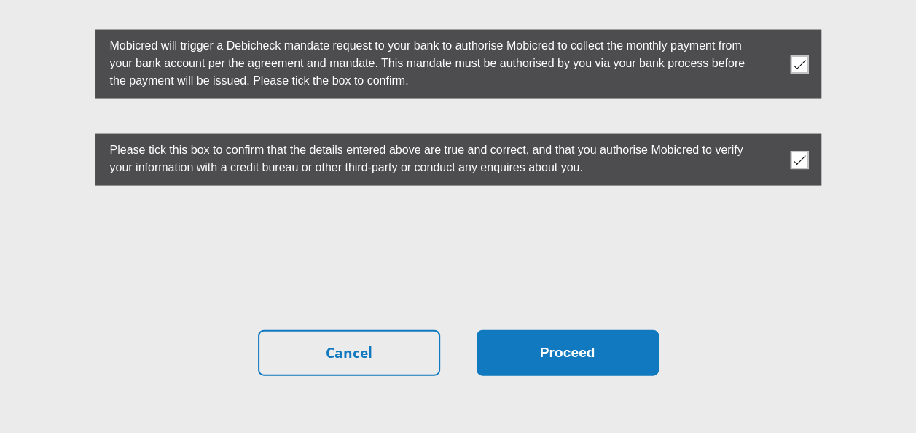
type input "0"
click at [606, 330] on button "Proceed" at bounding box center [568, 353] width 182 height 46
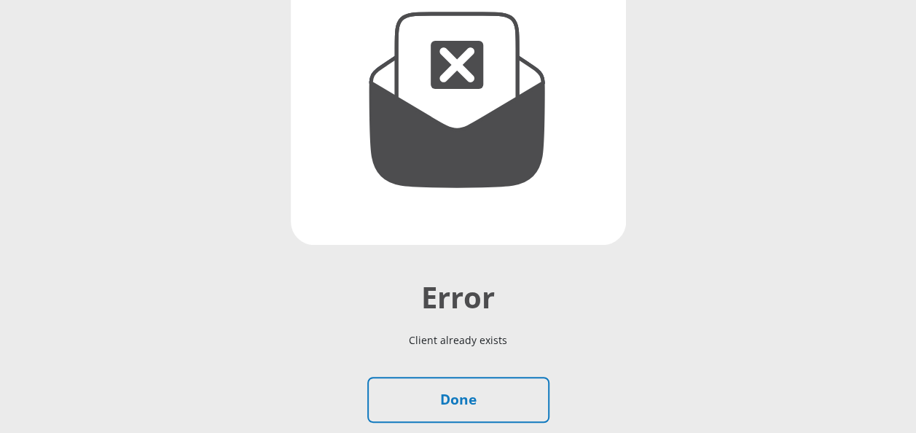
scroll to position [300, 0]
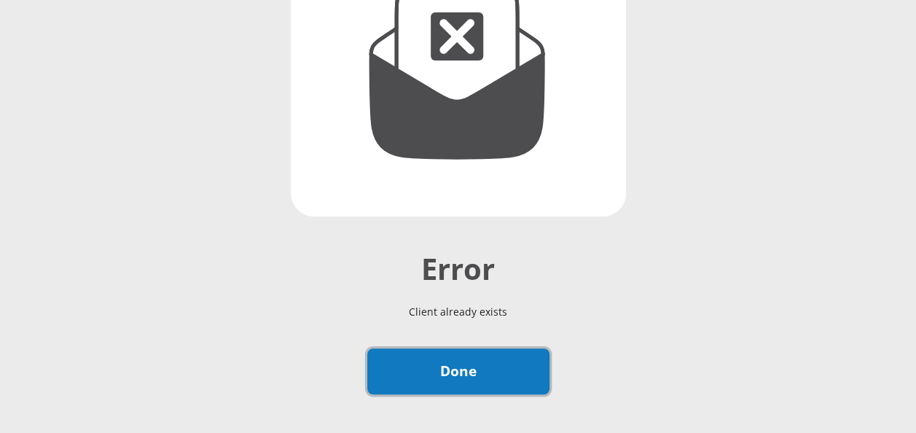
click at [462, 367] on link "Done" at bounding box center [458, 371] width 182 height 46
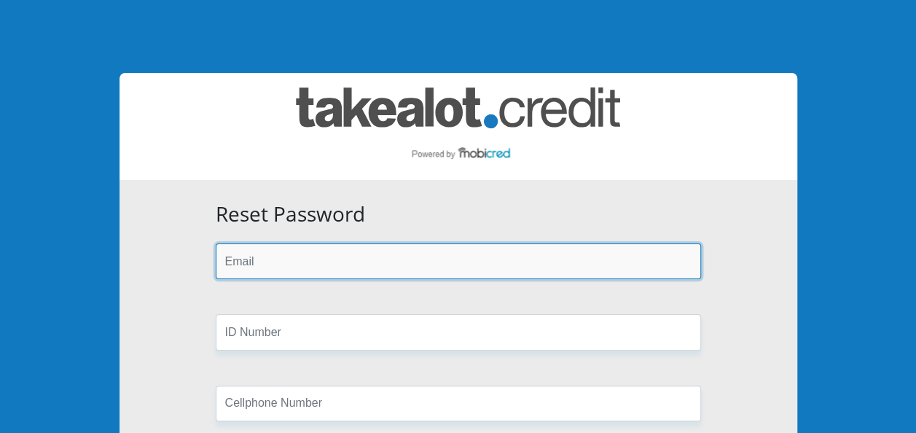
click at [310, 267] on input "email" at bounding box center [458, 261] width 485 height 36
type input "[EMAIL_ADDRESS][DOMAIN_NAME]"
type input "0734656322"
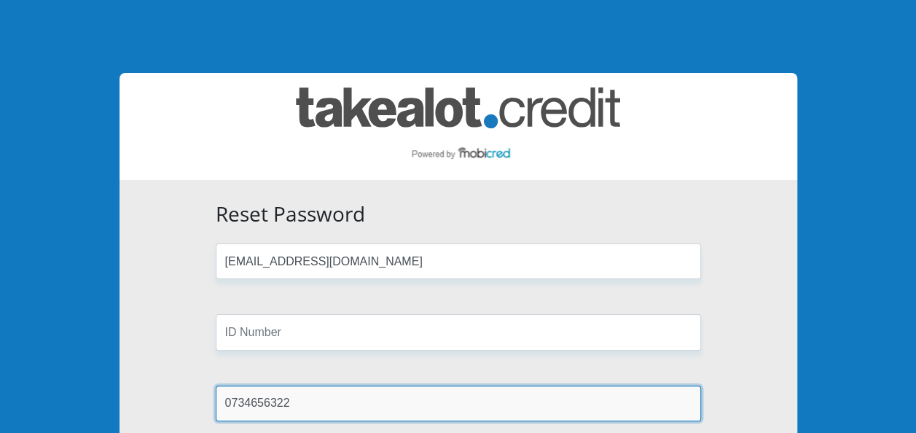
type input "Malebe"
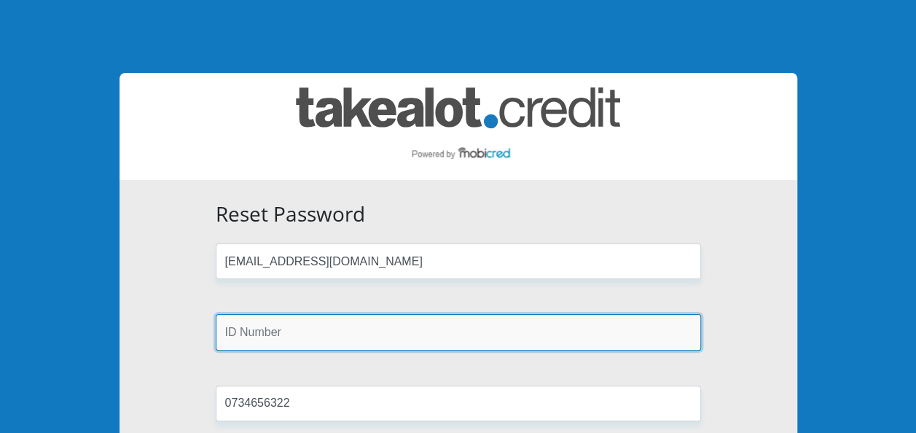
click at [251, 337] on input "text" at bounding box center [458, 332] width 485 height 36
type input "8307145942083"
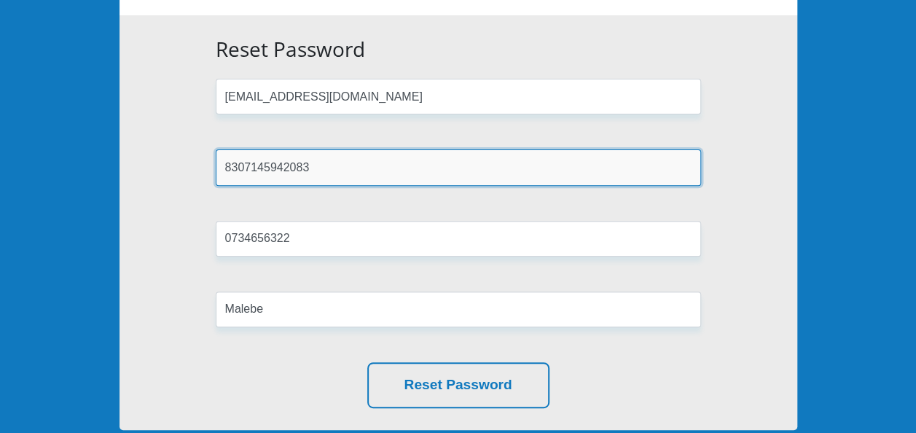
scroll to position [291, 0]
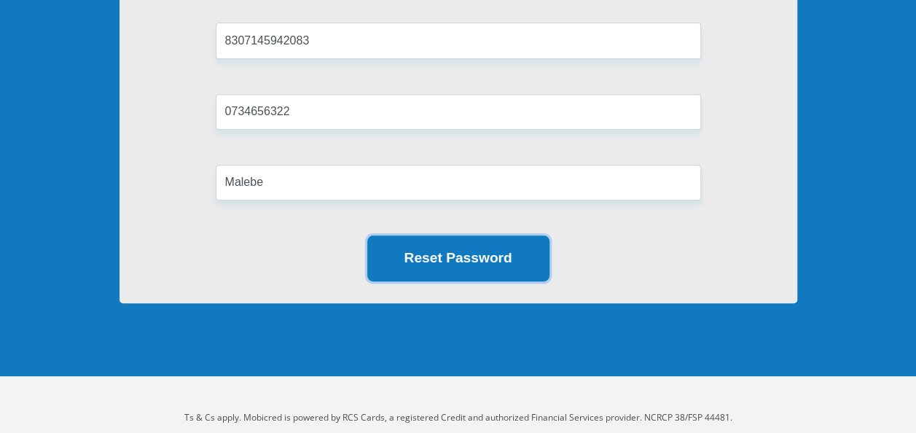
click at [453, 262] on button "Reset Password" at bounding box center [458, 258] width 182 height 46
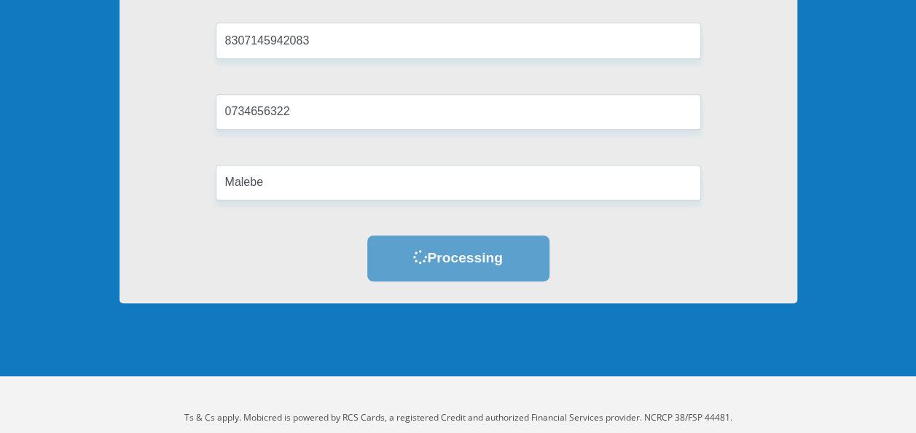
scroll to position [0, 0]
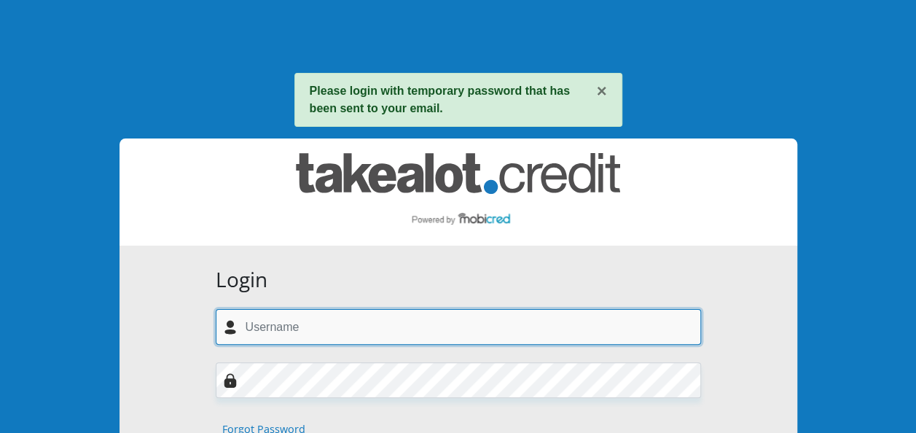
click at [293, 334] on input "text" at bounding box center [458, 327] width 485 height 36
click at [281, 332] on input "mal" at bounding box center [458, 327] width 485 height 36
type input "[EMAIL_ADDRESS][DOMAIN_NAME]"
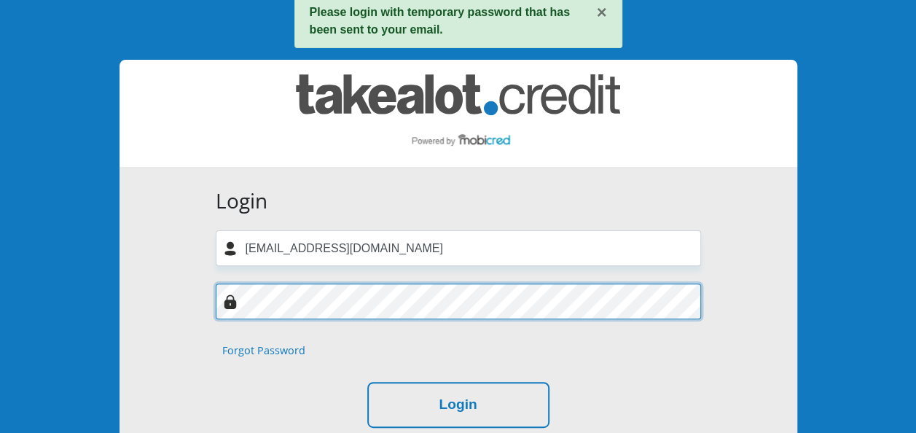
scroll to position [87, 0]
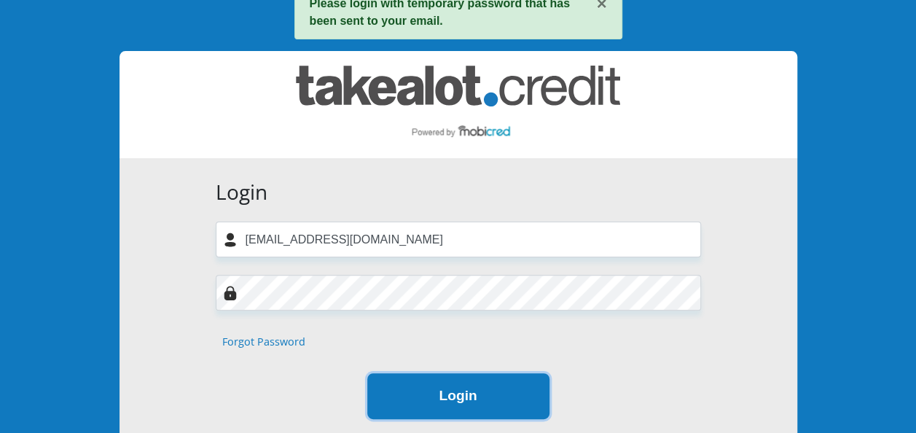
click at [472, 404] on button "Login" at bounding box center [458, 396] width 182 height 46
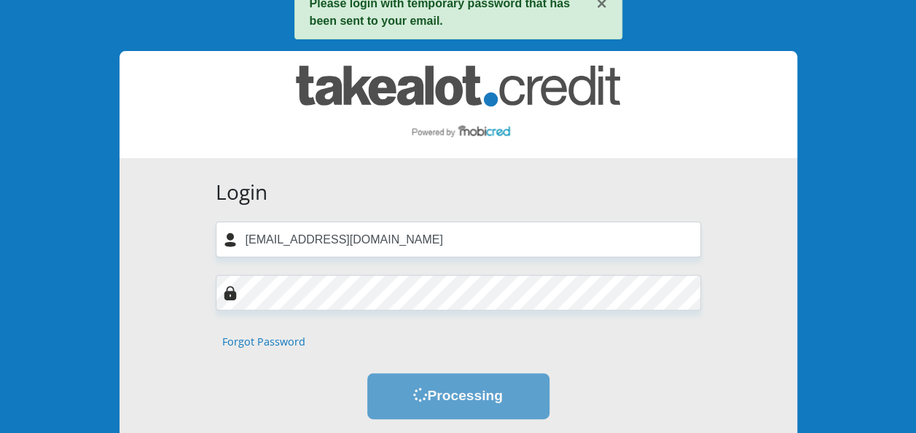
scroll to position [0, 0]
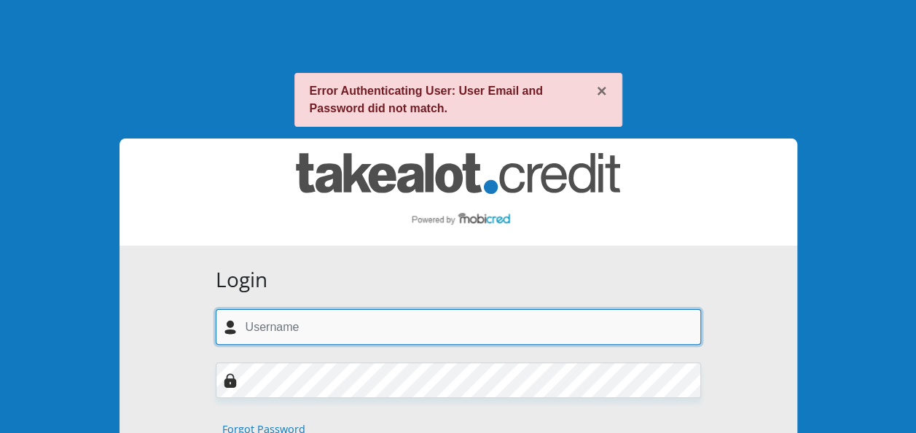
click at [284, 337] on input "text" at bounding box center [458, 327] width 485 height 36
type input "[EMAIL_ADDRESS][DOMAIN_NAME]"
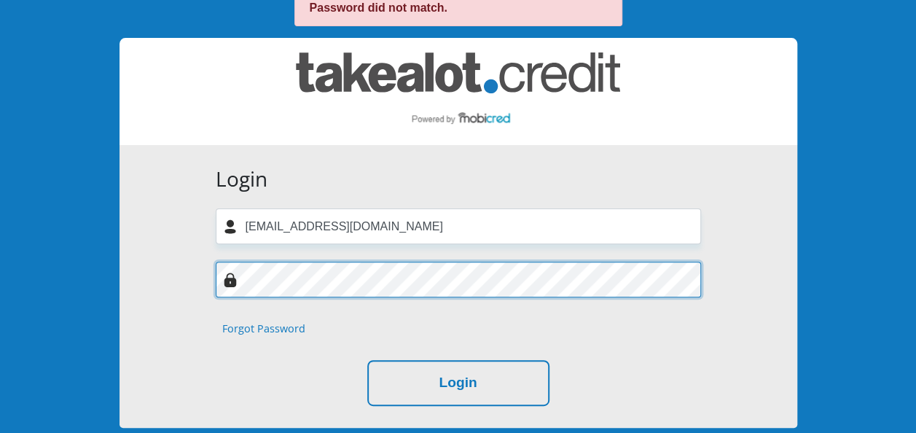
scroll to position [117, 0]
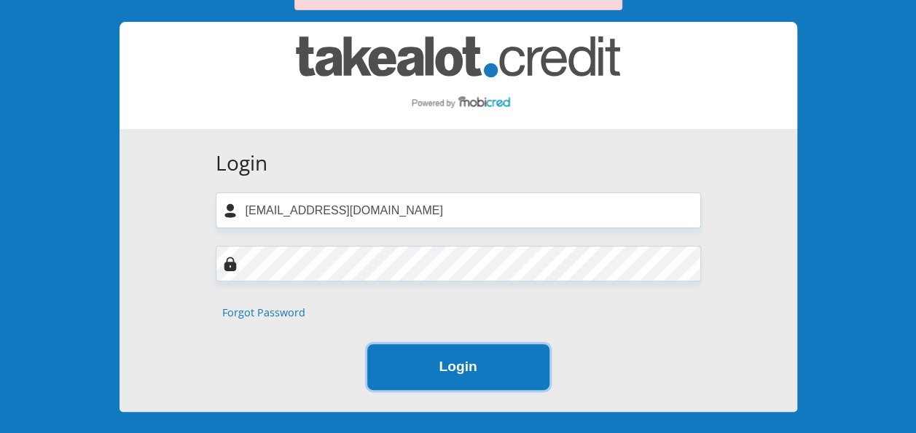
click at [487, 365] on button "Login" at bounding box center [458, 367] width 182 height 46
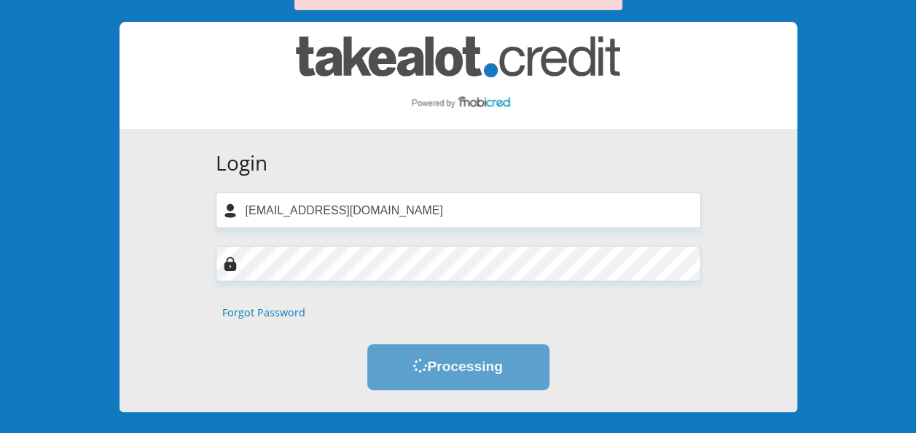
scroll to position [0, 0]
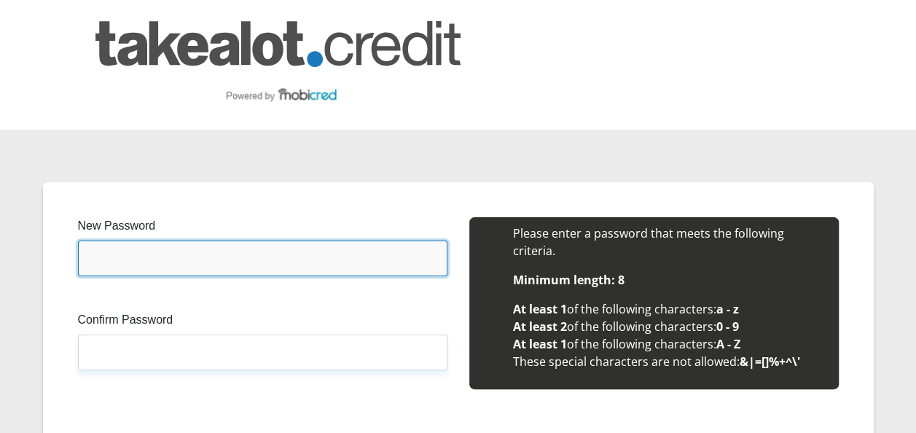
click at [177, 265] on input "New Password" at bounding box center [262, 258] width 369 height 36
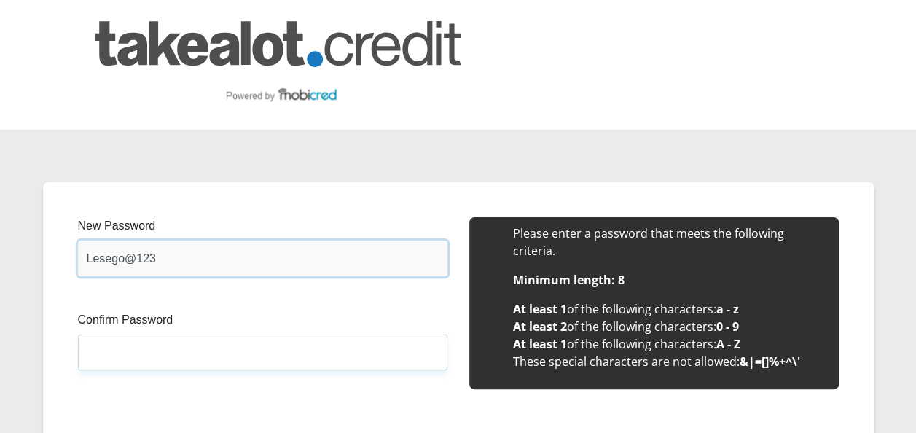
type input "Lesego@123"
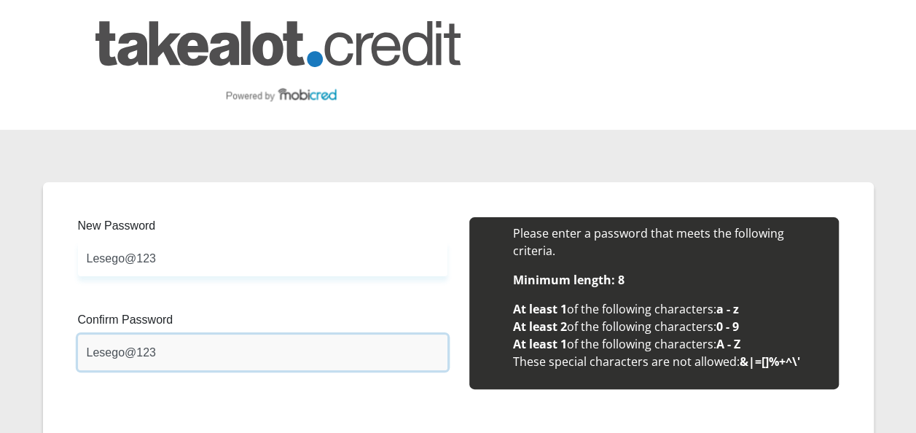
type input "Lesego@123"
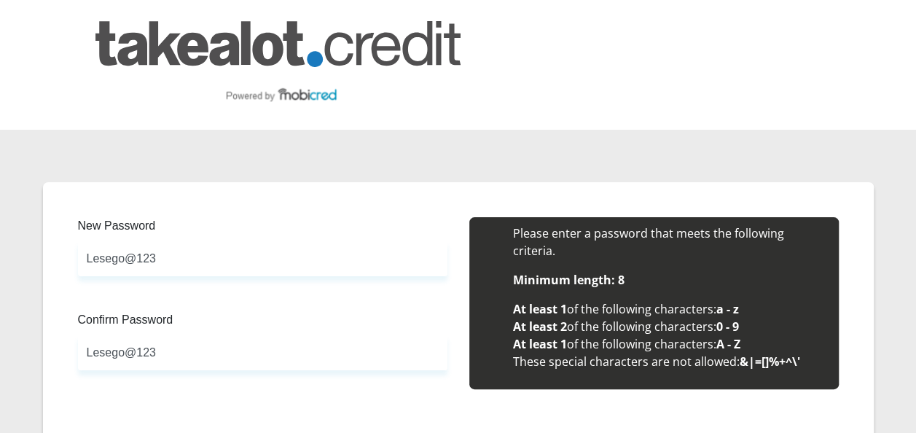
click at [915, 423] on section "New Password Lesego@123 Please input valid password Confirm Password Lesego@123…" at bounding box center [458, 342] width 916 height 424
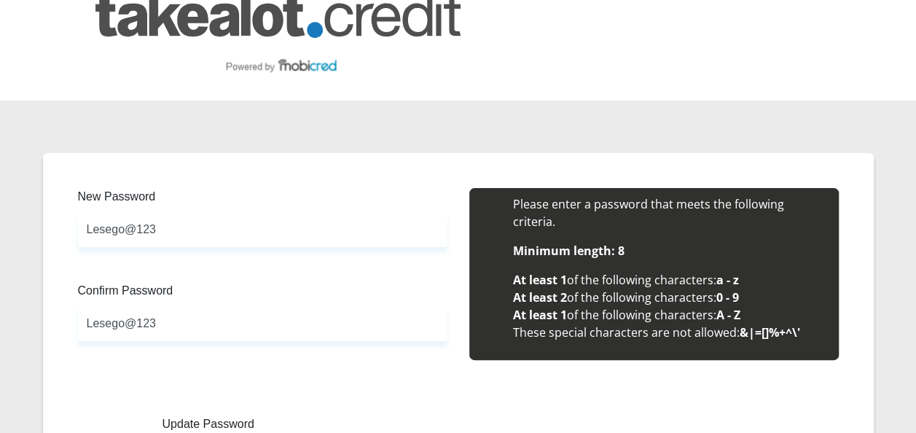
scroll to position [155, 0]
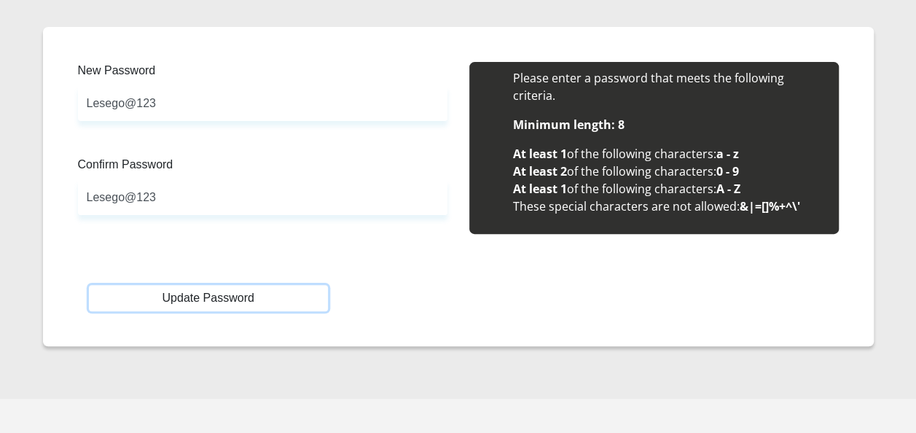
click at [239, 297] on button "Update Password" at bounding box center [208, 298] width 239 height 26
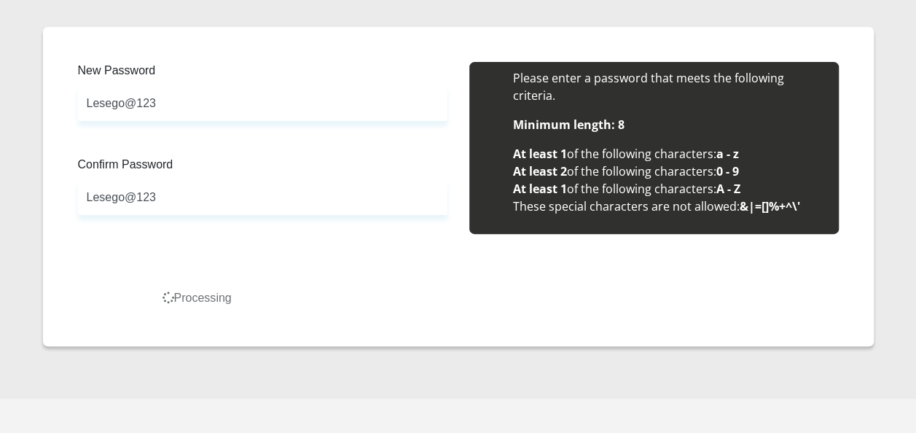
scroll to position [0, 0]
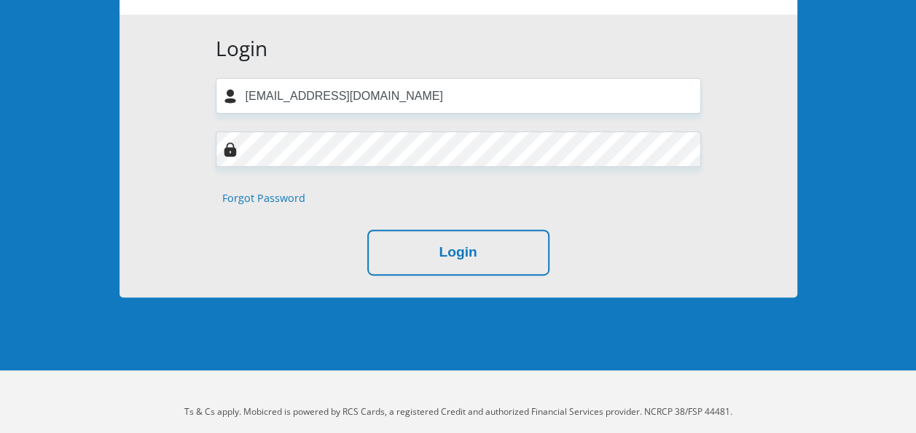
scroll to position [233, 0]
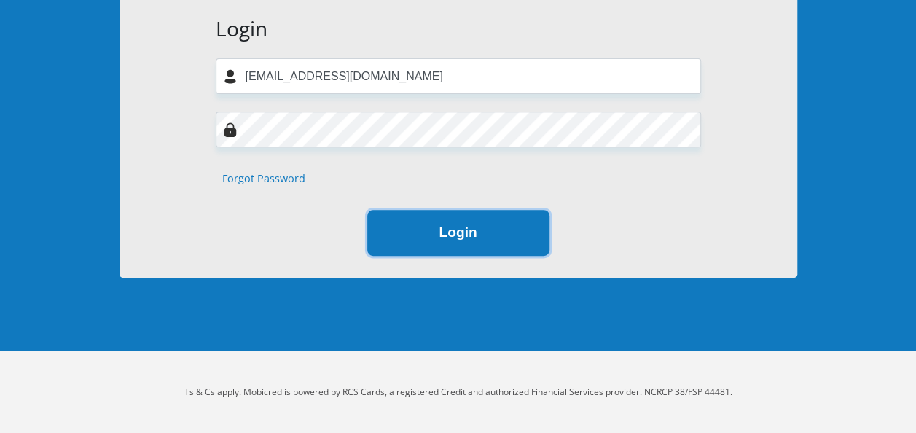
click at [490, 234] on button "Login" at bounding box center [458, 233] width 182 height 46
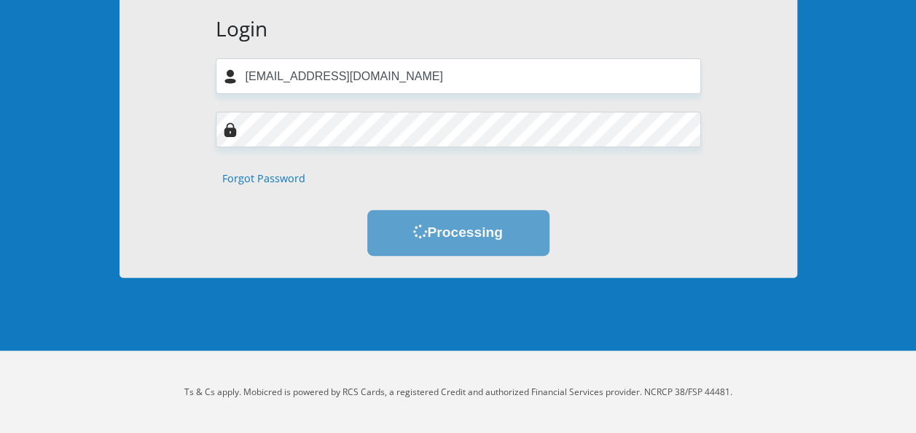
scroll to position [0, 0]
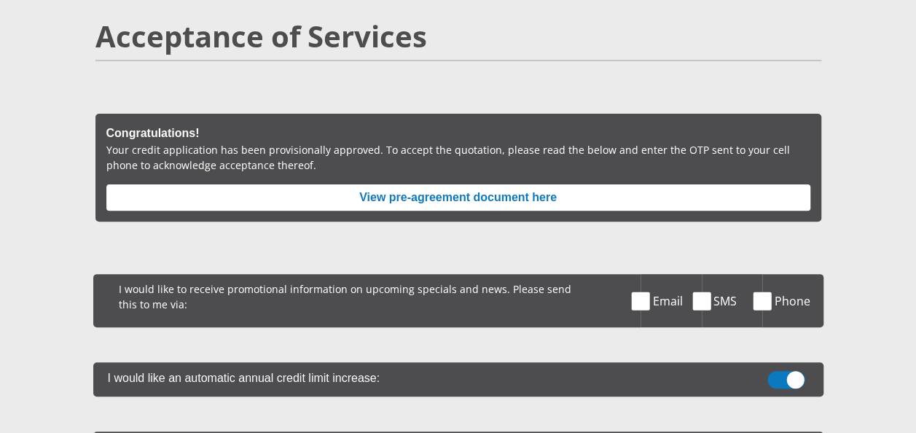
scroll to position [194, 0]
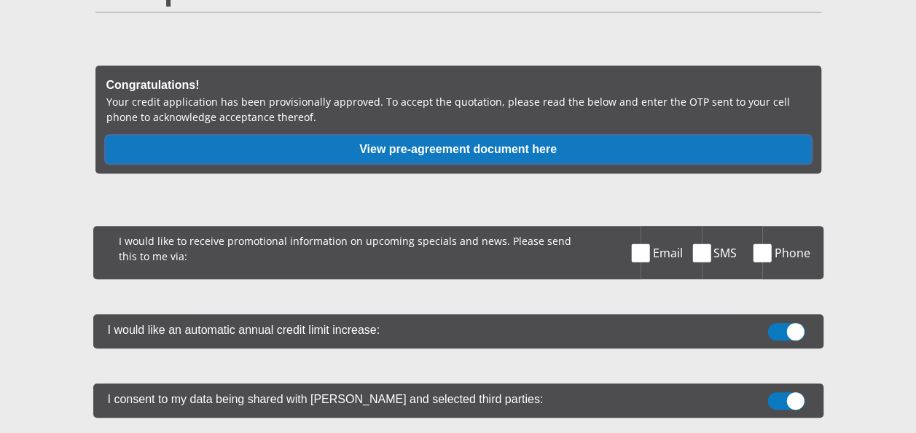
click at [527, 146] on button "View pre-agreement document here" at bounding box center [458, 149] width 704 height 26
